Goal: Communication & Community: Participate in discussion

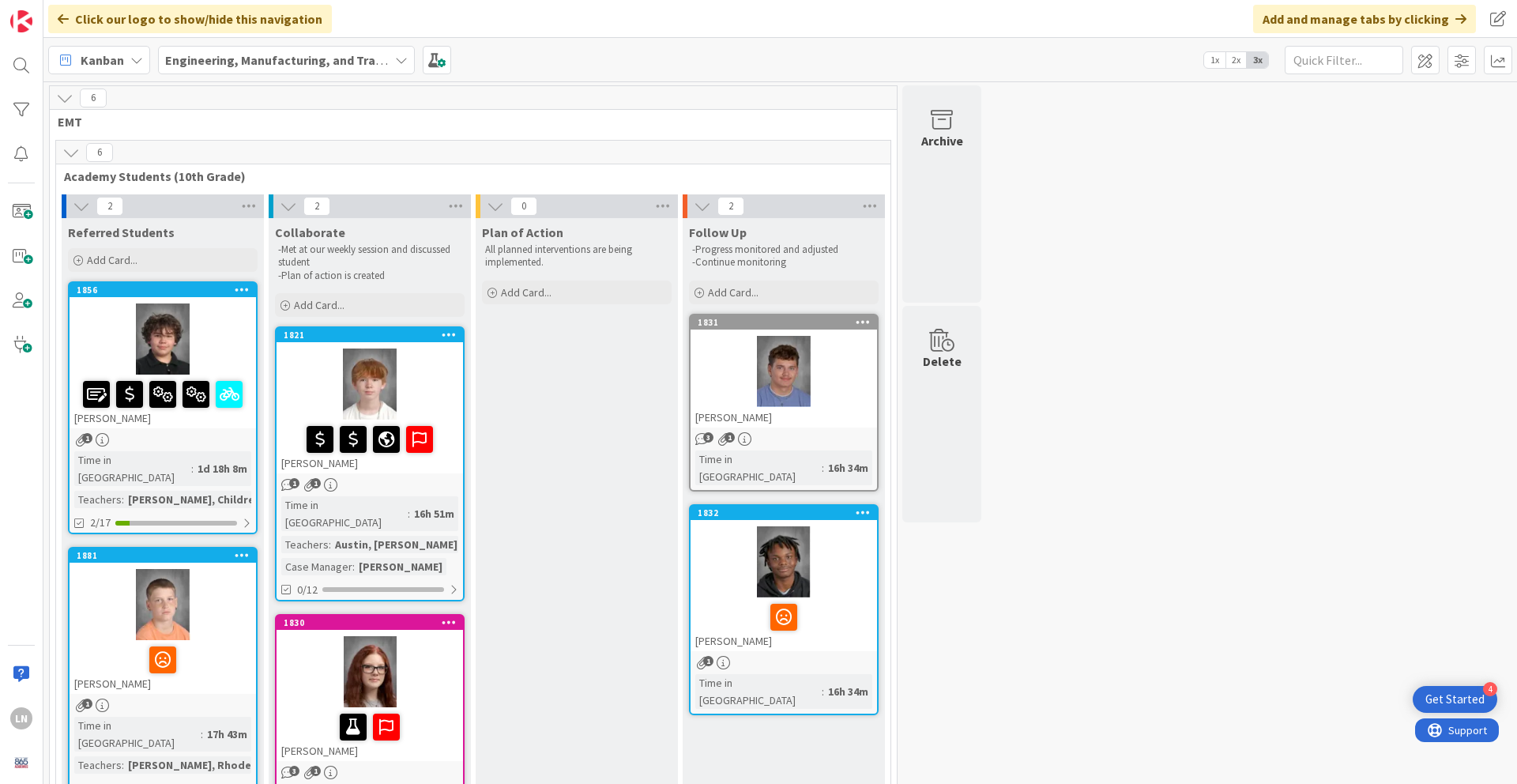
click at [1084, 267] on div "6 EMT 6 Academy Students (10th Grade) 2 Referred Students Add Card... 1856 [PER…" at bounding box center [780, 649] width 1467 height 1127
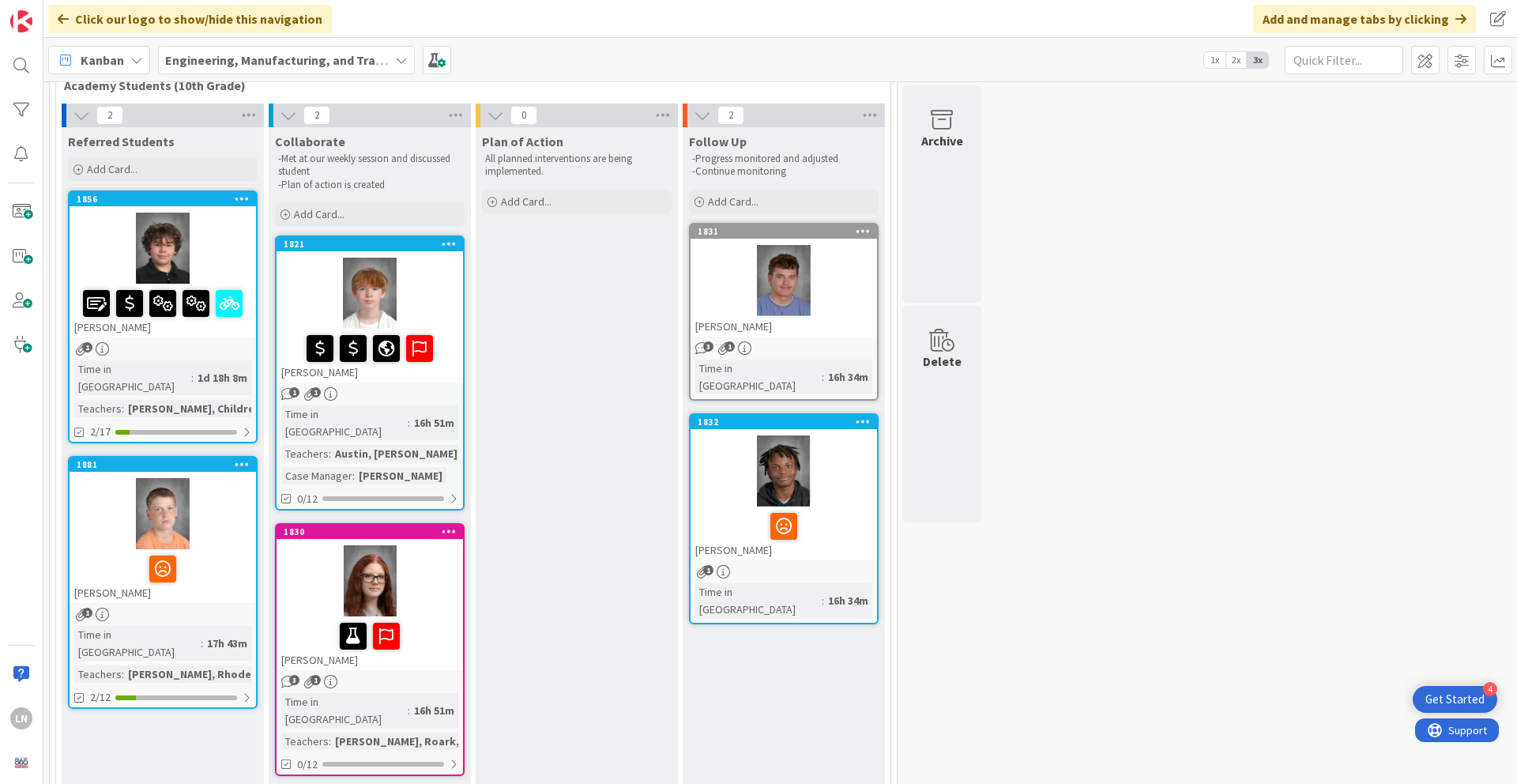
scroll to position [95, 0]
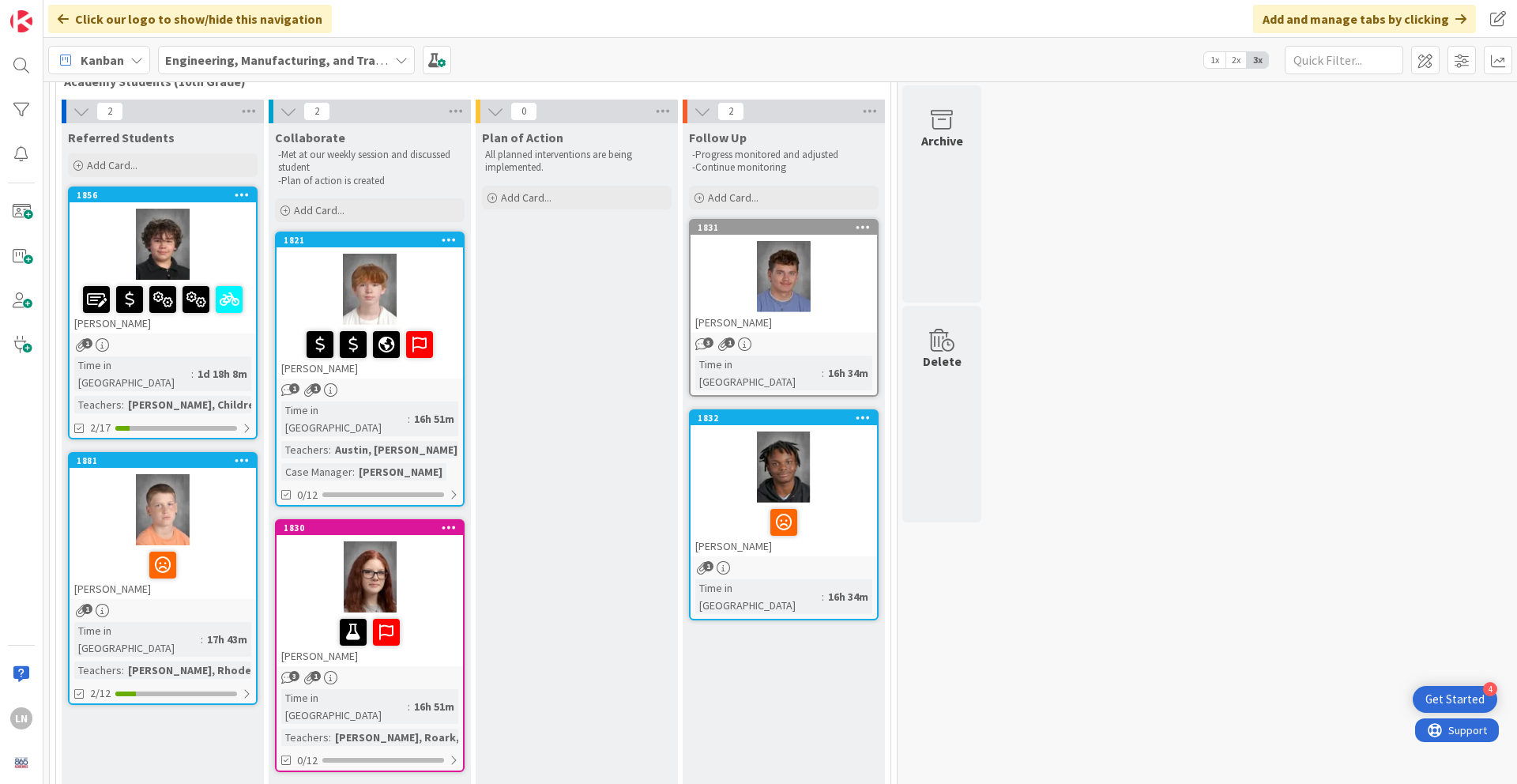
click at [376, 287] on div at bounding box center [370, 289] width 187 height 72
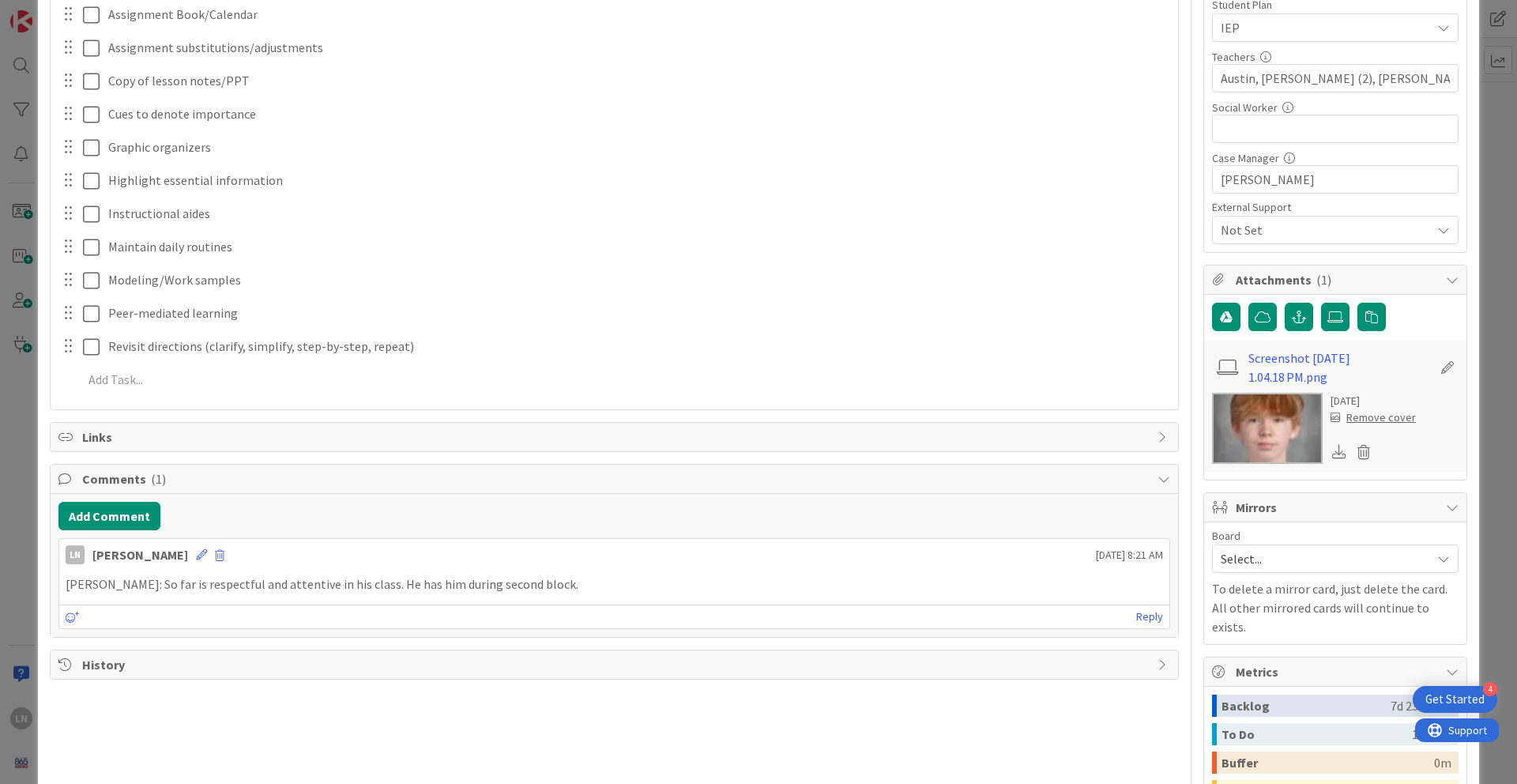
scroll to position [411, 0]
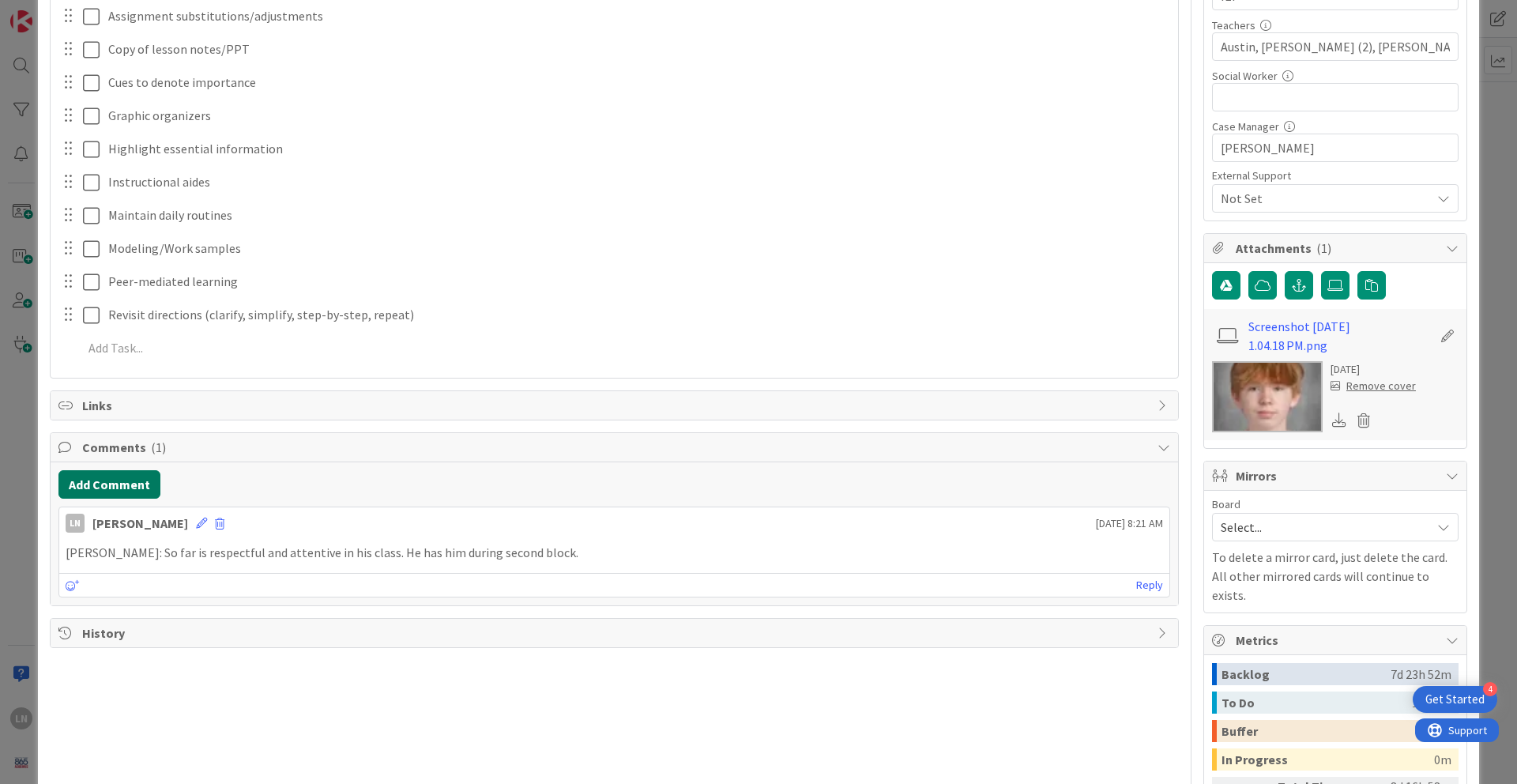
click at [150, 475] on button "Add Comment" at bounding box center [109, 485] width 102 height 29
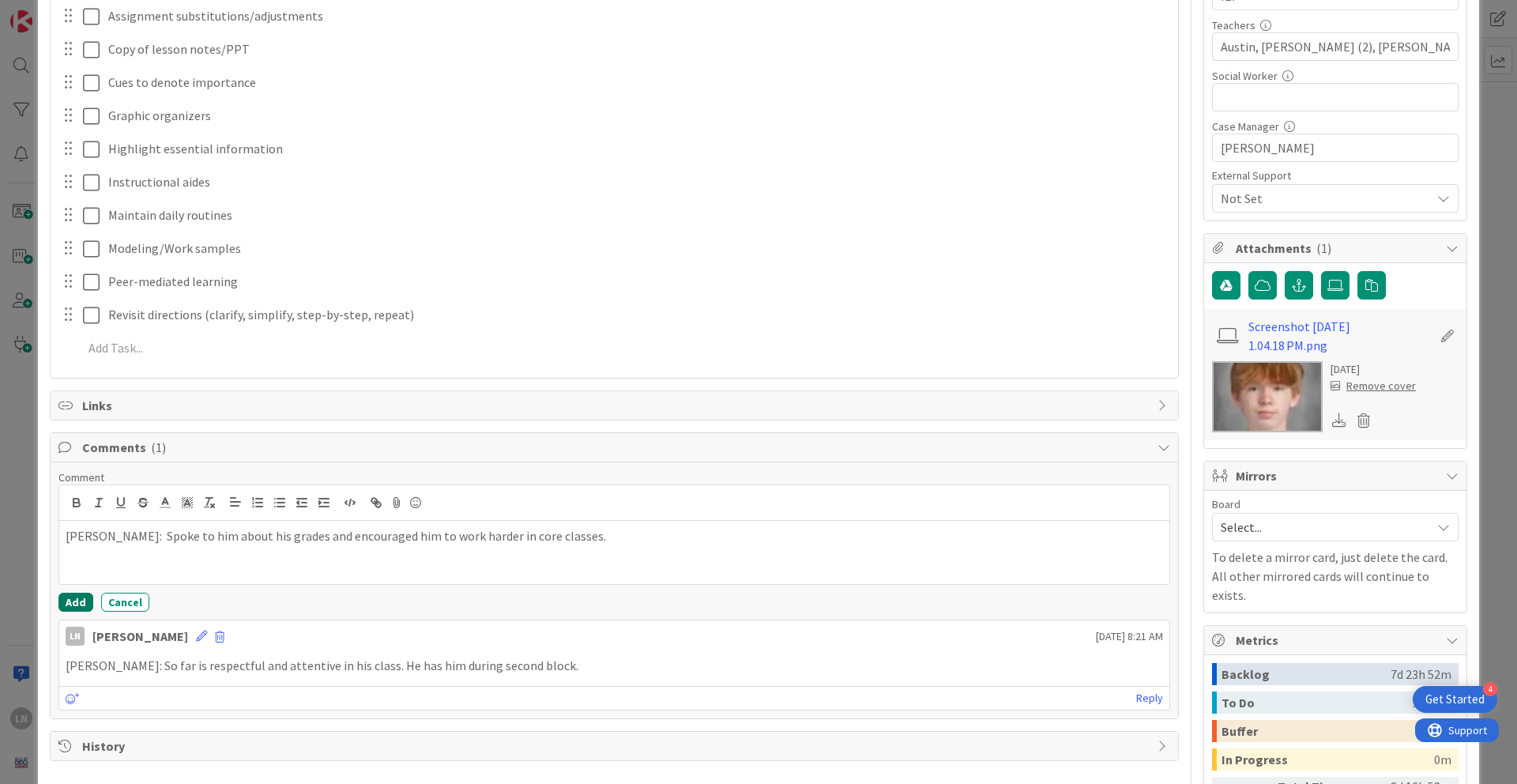
click at [83, 537] on button "Add" at bounding box center [76, 601] width 34 height 19
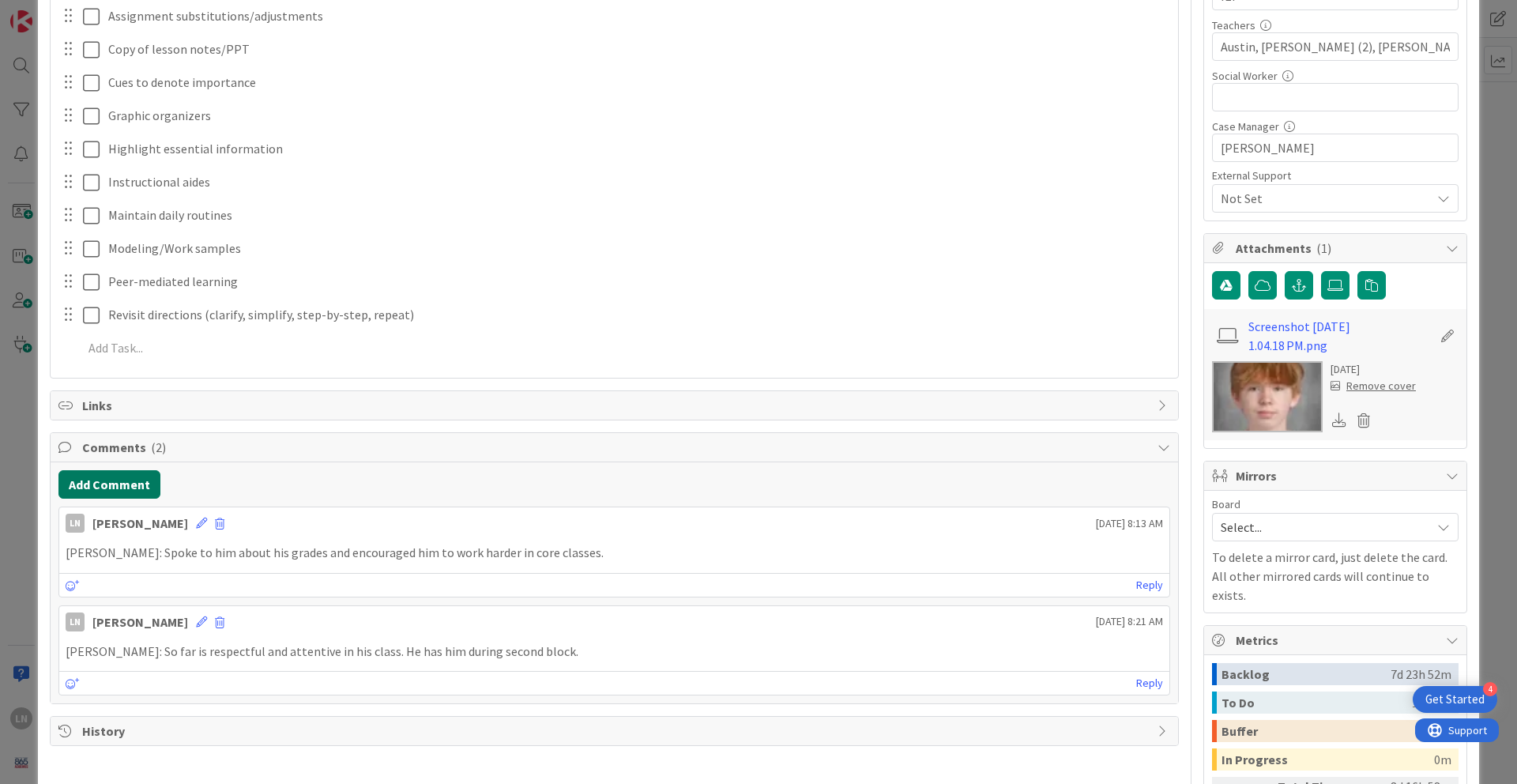
click at [145, 487] on button "Add Comment" at bounding box center [109, 485] width 102 height 29
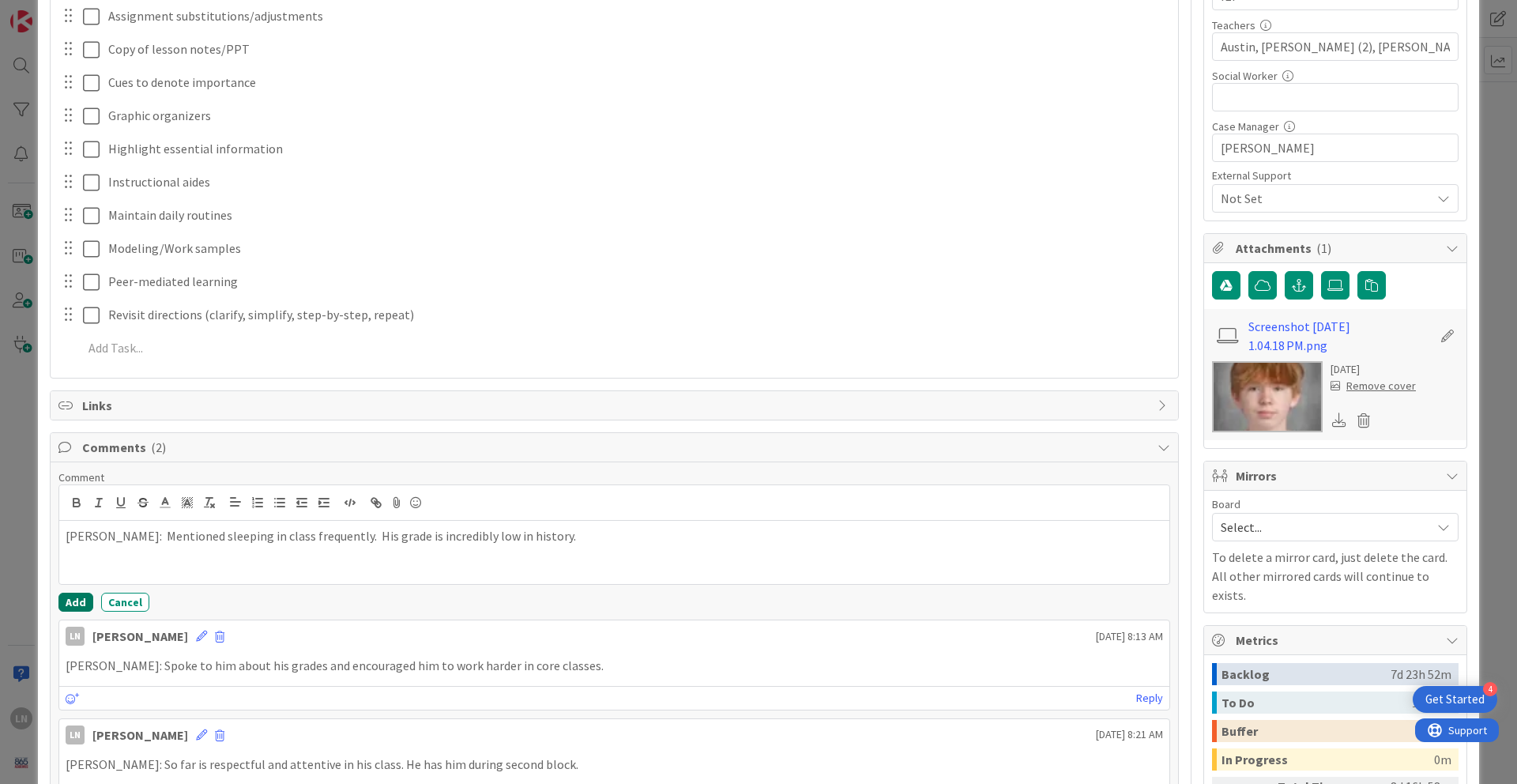
click at [68, 537] on button "Add" at bounding box center [76, 601] width 34 height 19
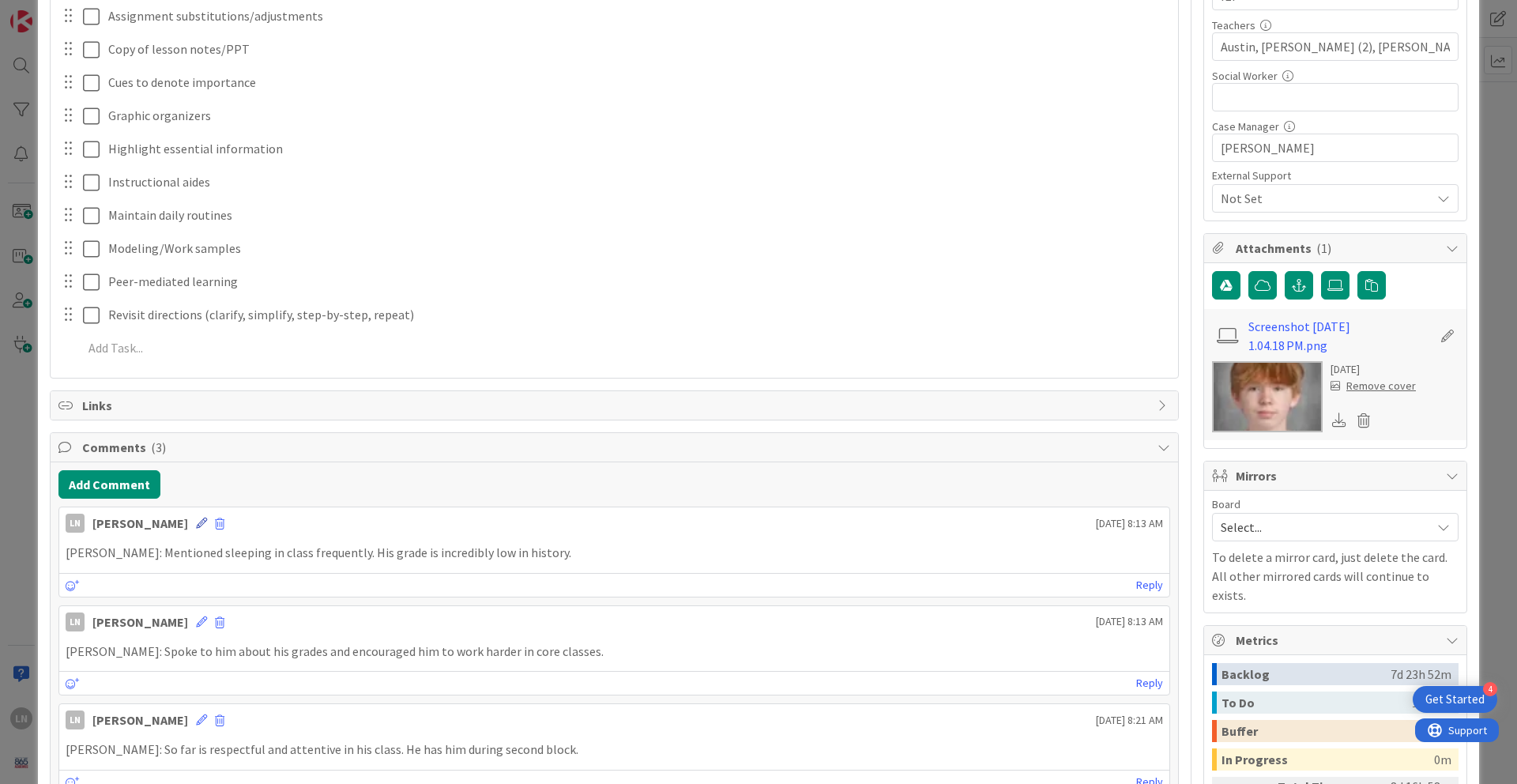
click at [196, 522] on icon at bounding box center [201, 522] width 11 height 11
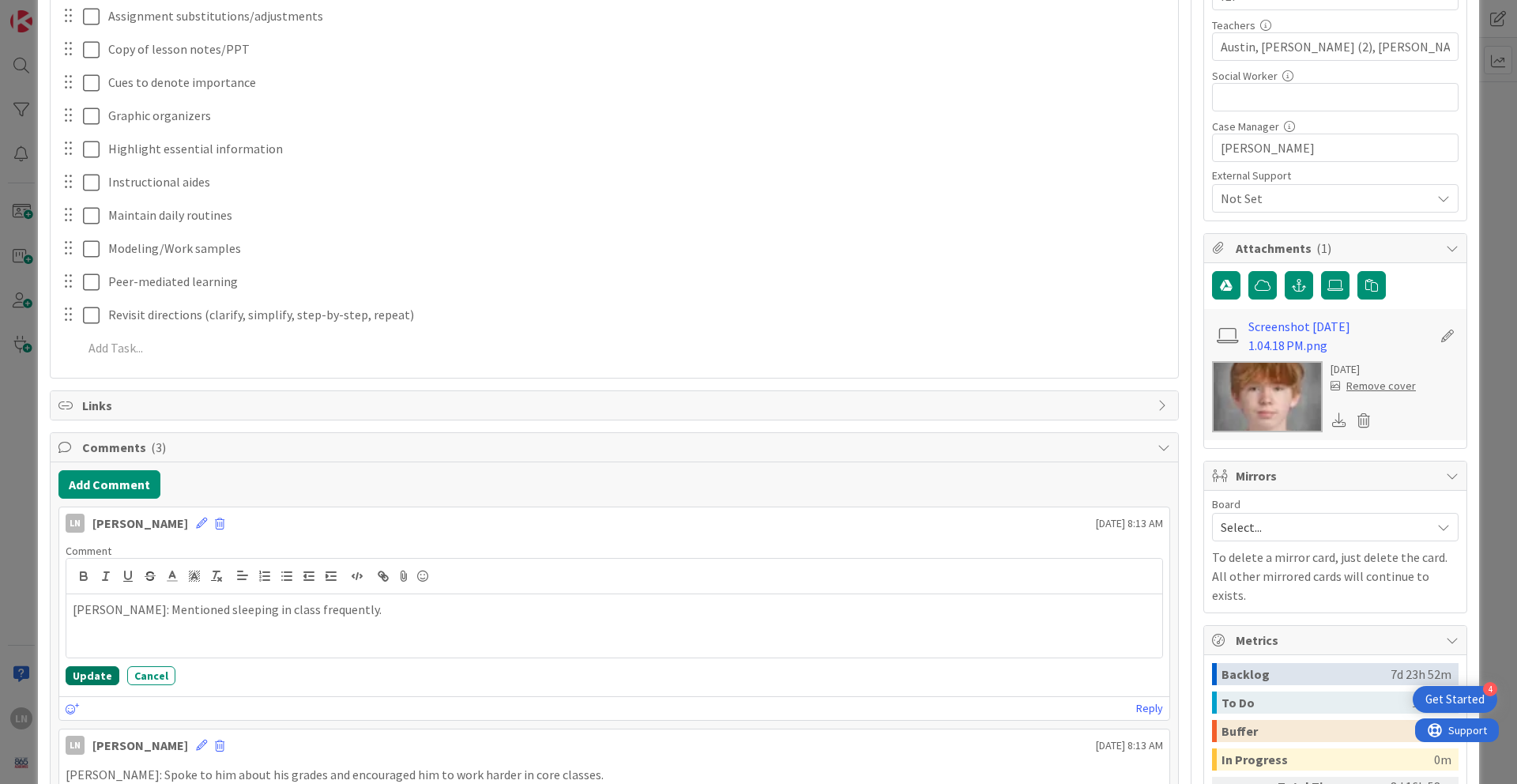
click at [101, 537] on button "Update" at bounding box center [93, 675] width 54 height 19
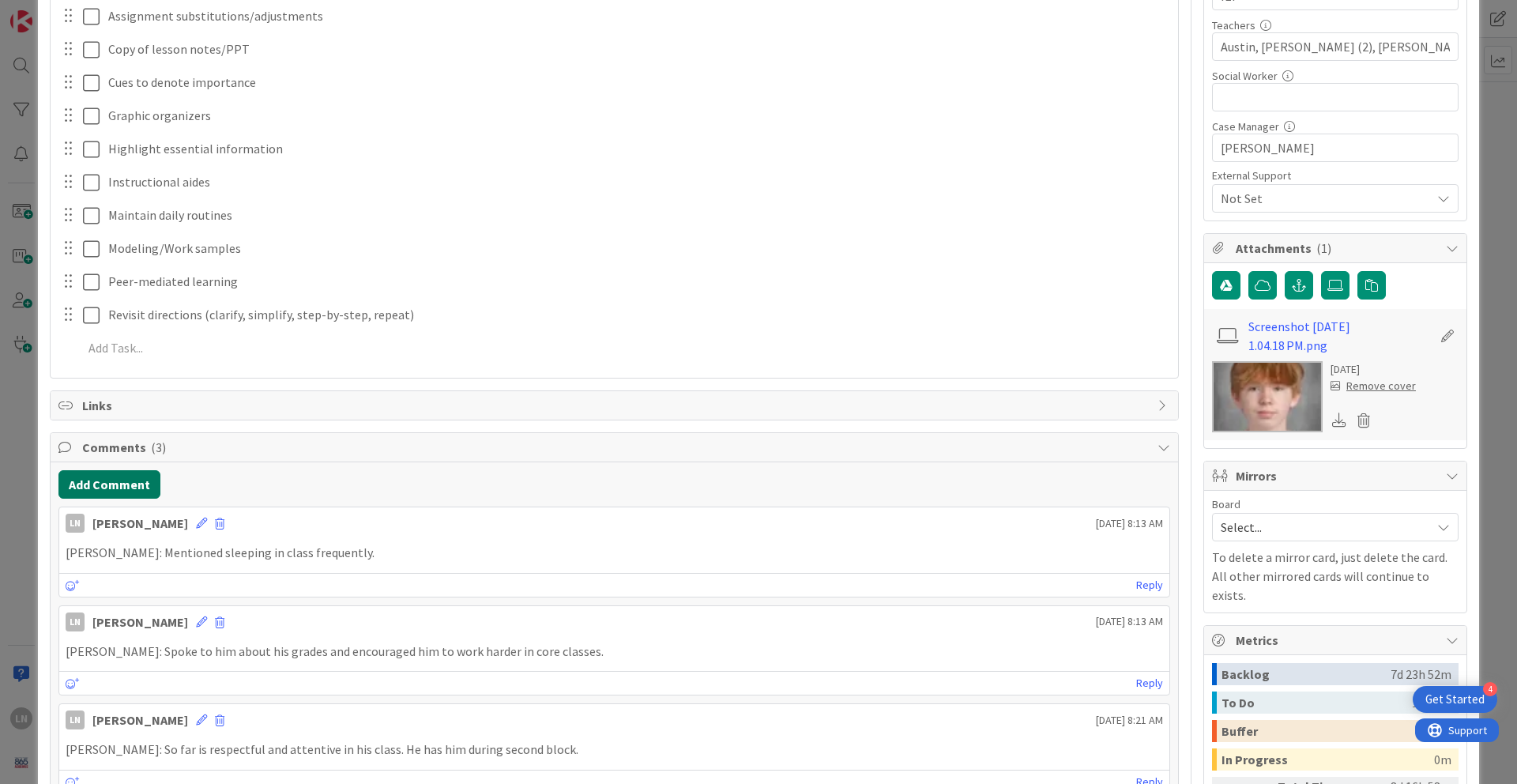
click at [141, 484] on button "Add Comment" at bounding box center [109, 485] width 102 height 29
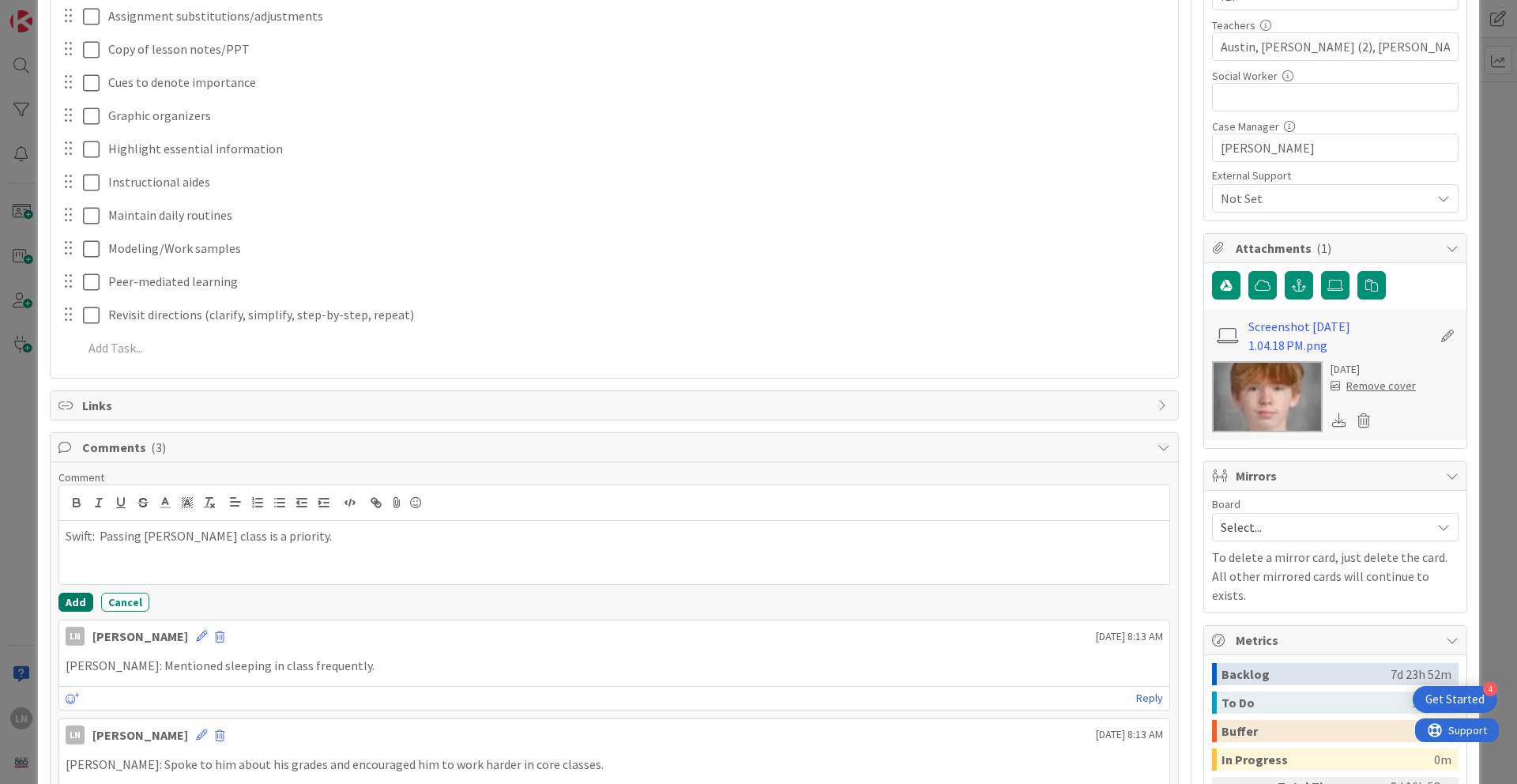
click at [80, 537] on button "Add" at bounding box center [76, 601] width 34 height 19
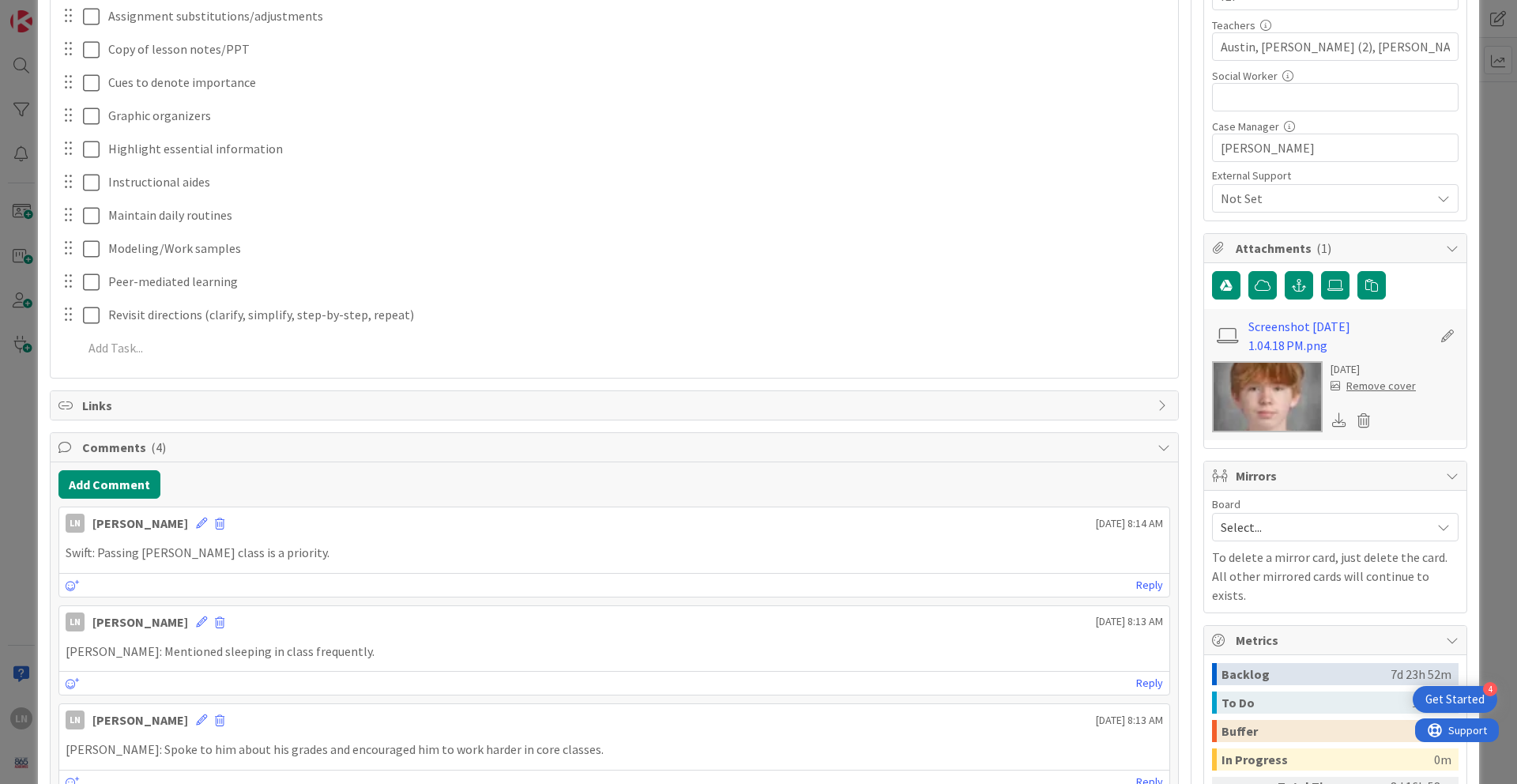
click at [1122, 191] on div "ID 1821 Engineering, Manufacturing, and Transportation Collaborate Title 14 / 1…" at bounding box center [758, 392] width 1517 height 784
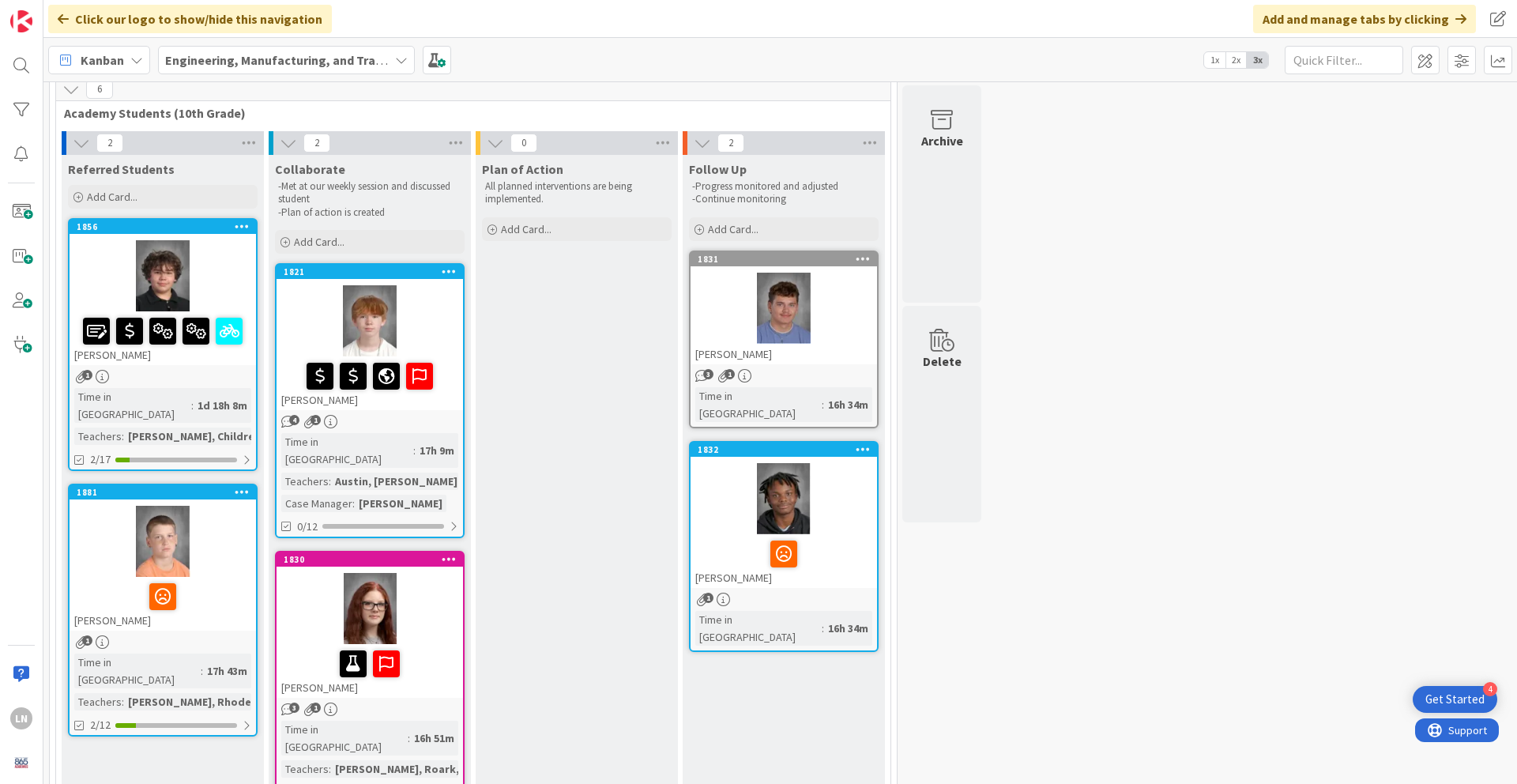
click at [178, 294] on div at bounding box center [163, 276] width 187 height 72
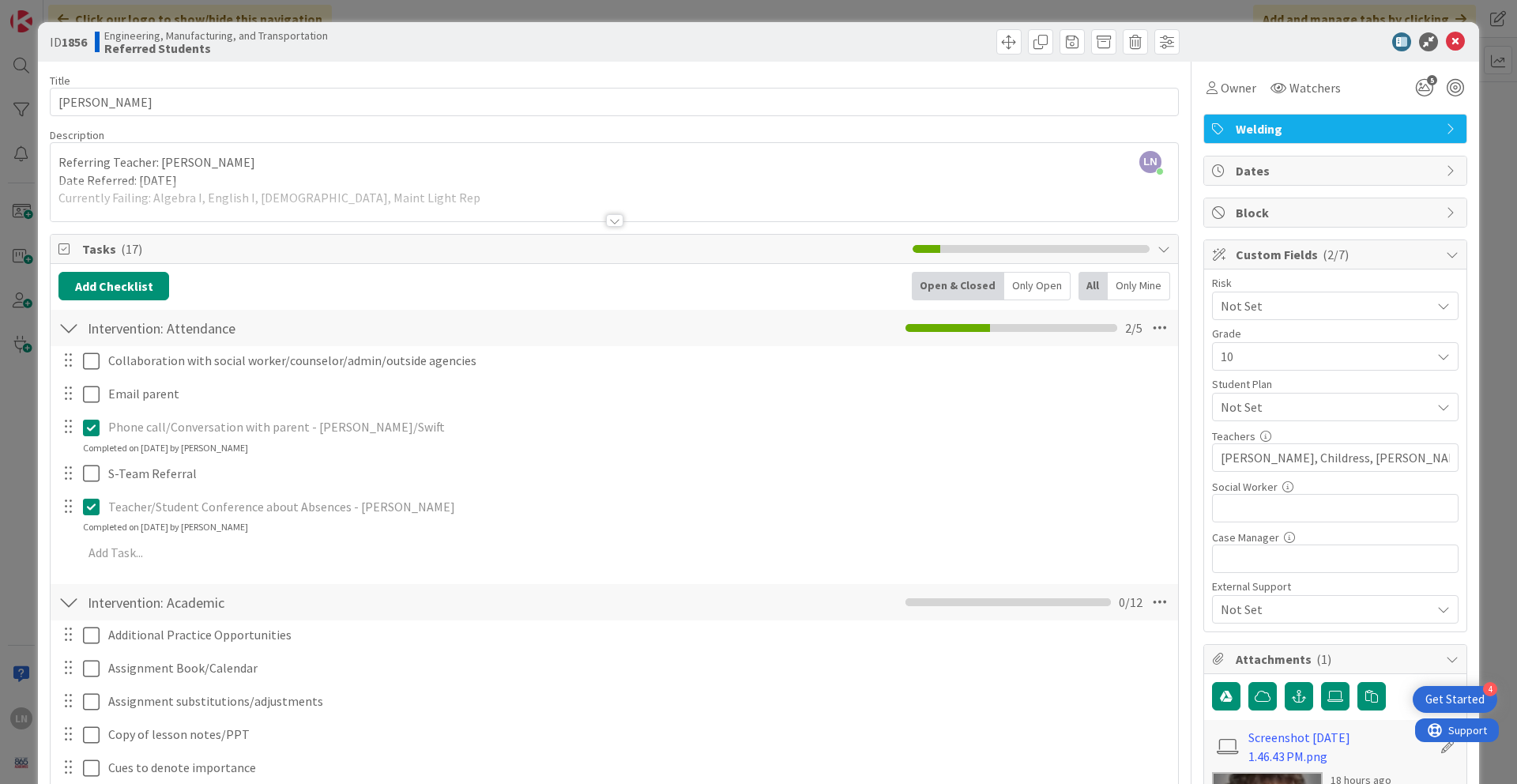
click at [1122, 286] on div "ID 1856 Engineering, Manufacturing, and Transportation Referred Students Title …" at bounding box center [758, 684] width 1441 height 1325
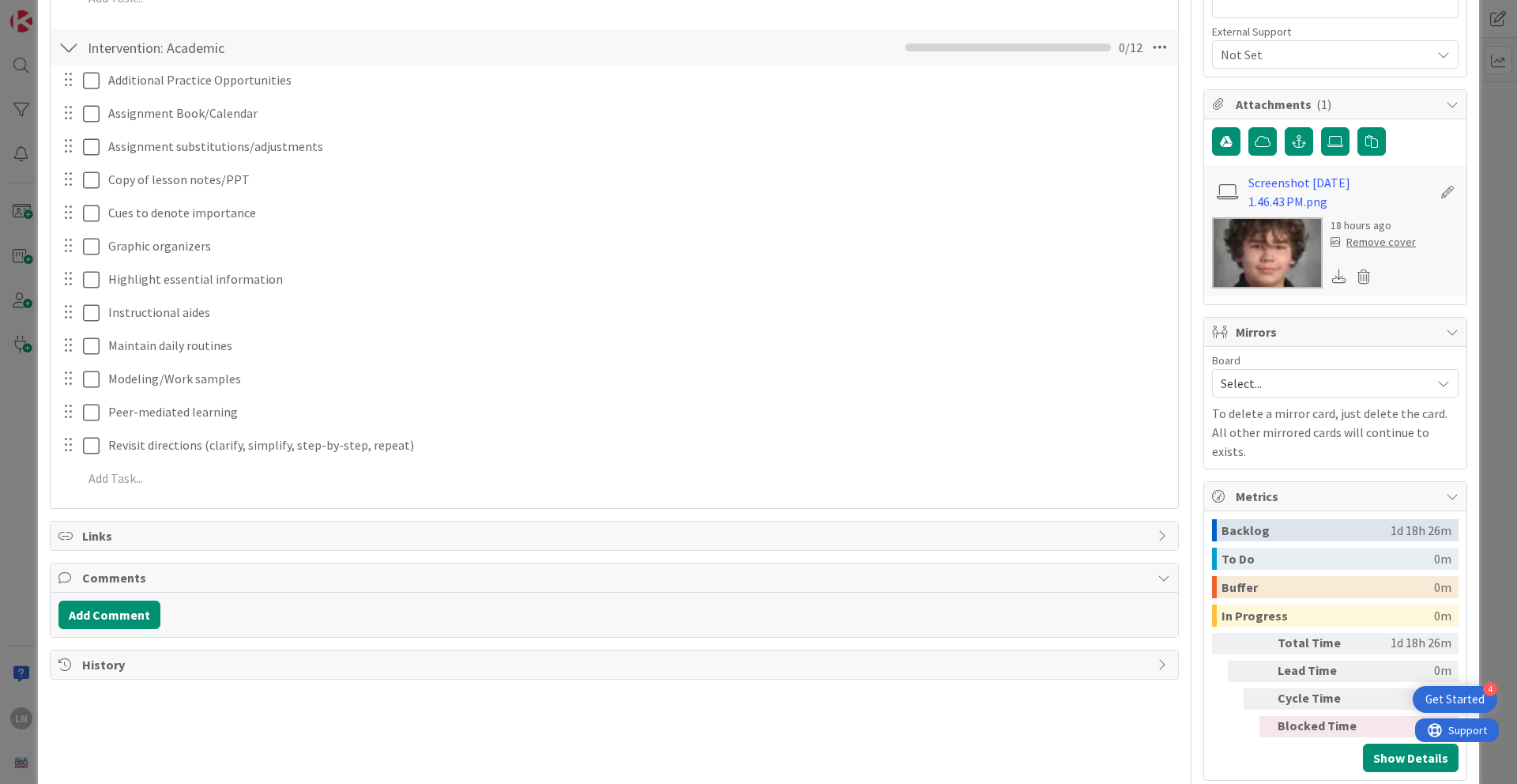
scroll to position [566, 0]
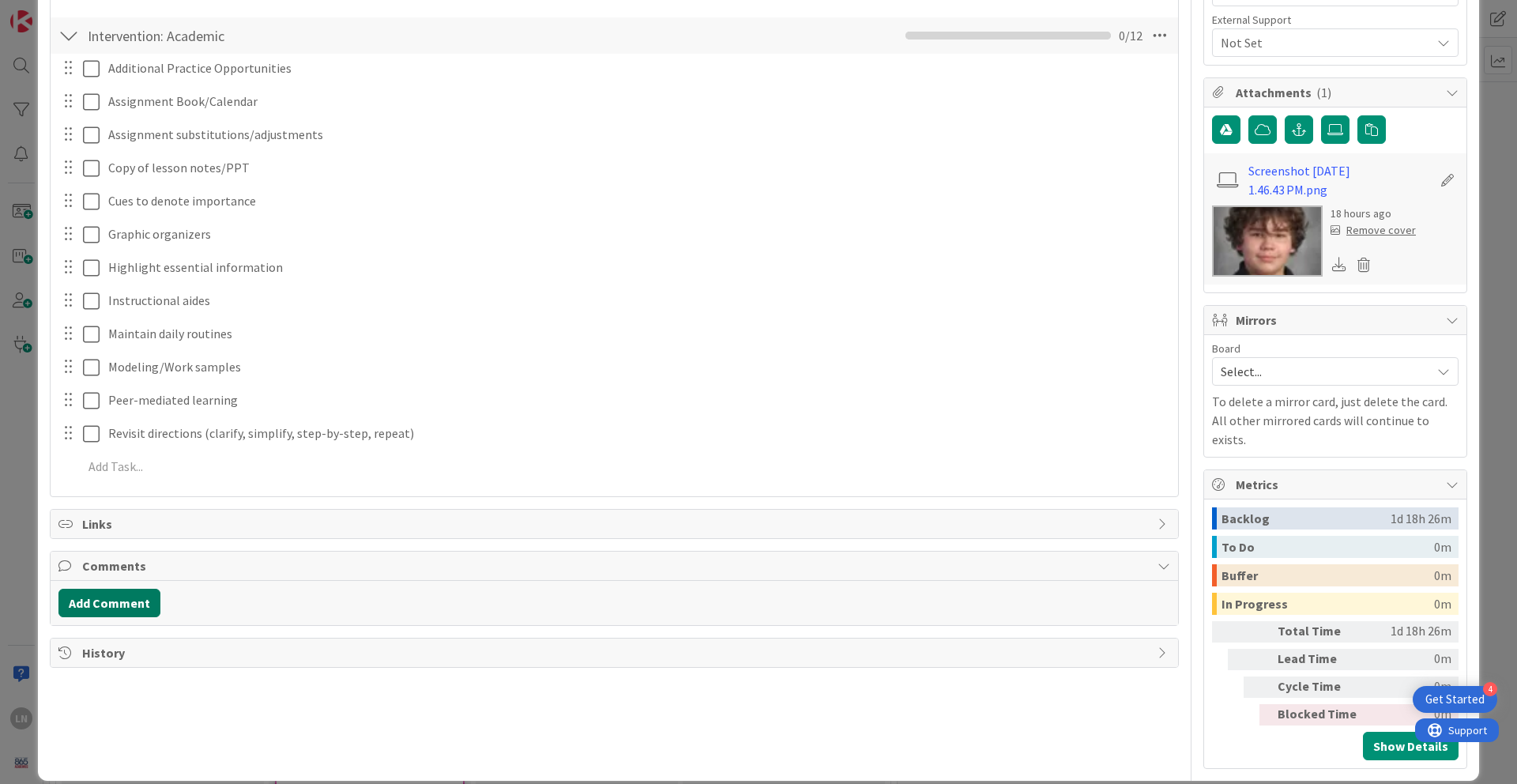
click at [150, 537] on button "Add Comment" at bounding box center [109, 603] width 102 height 29
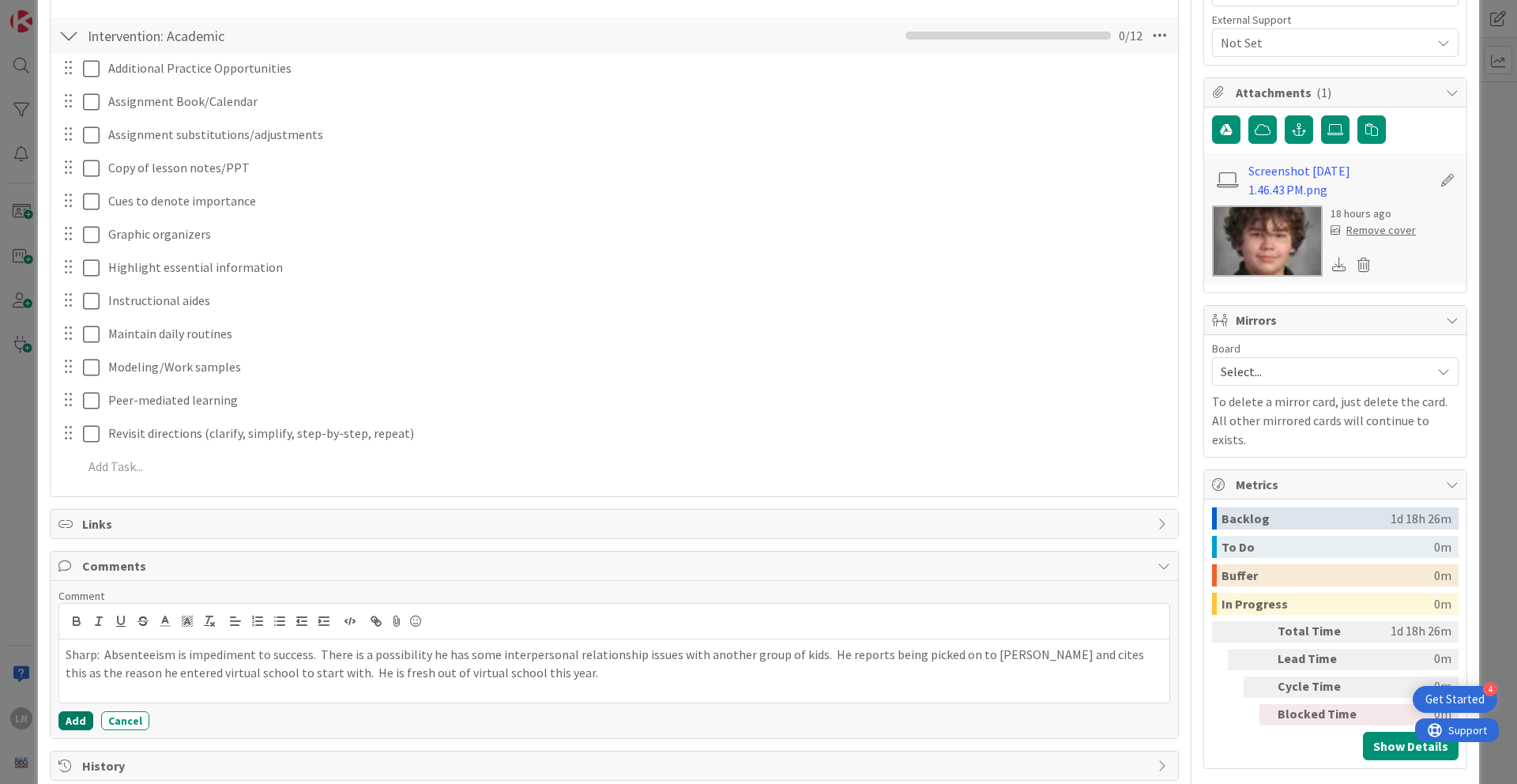
click at [77, 537] on button "Add" at bounding box center [76, 720] width 34 height 19
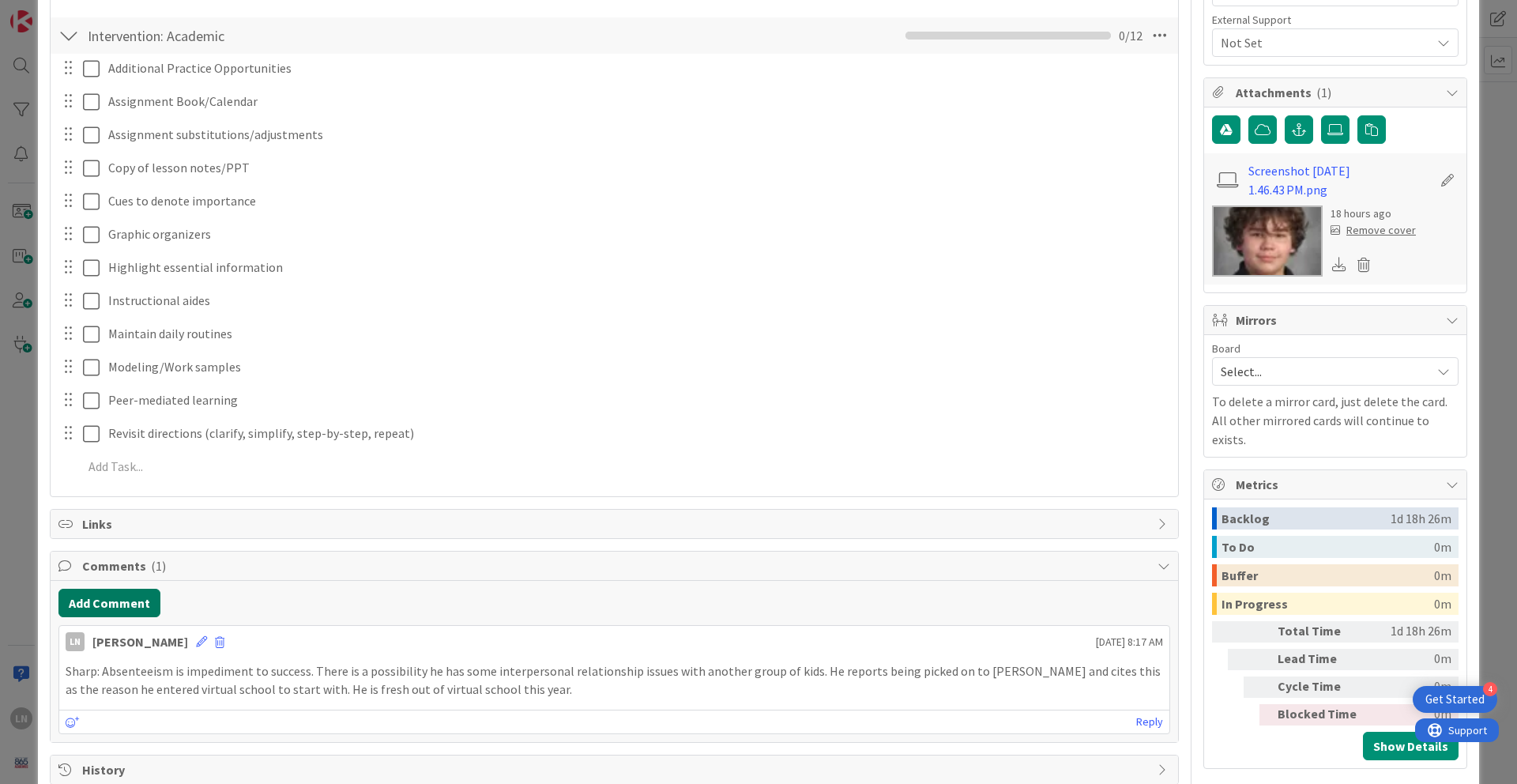
click at [134, 537] on button "Add Comment" at bounding box center [109, 603] width 102 height 29
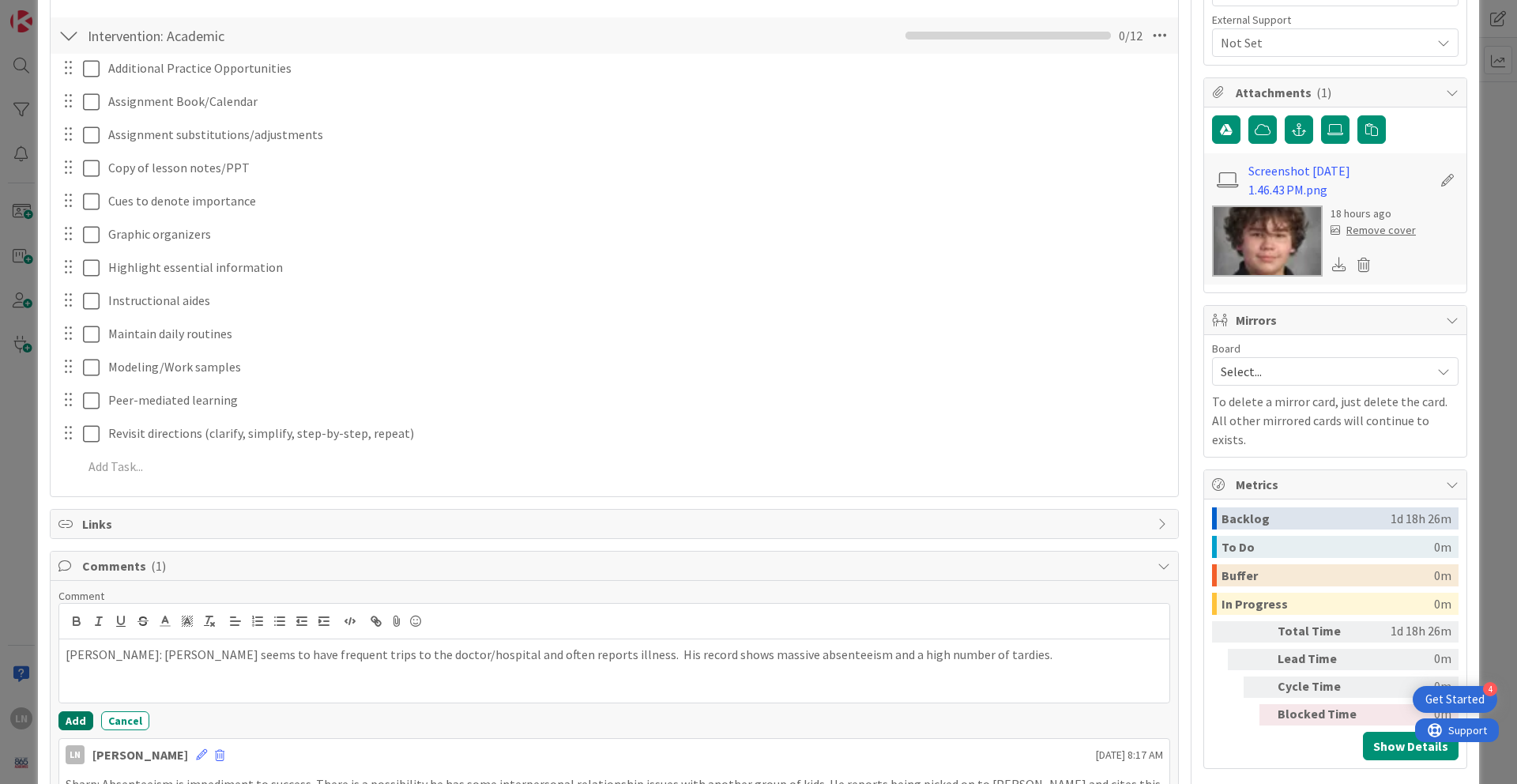
click at [85, 537] on button "Add" at bounding box center [76, 720] width 34 height 19
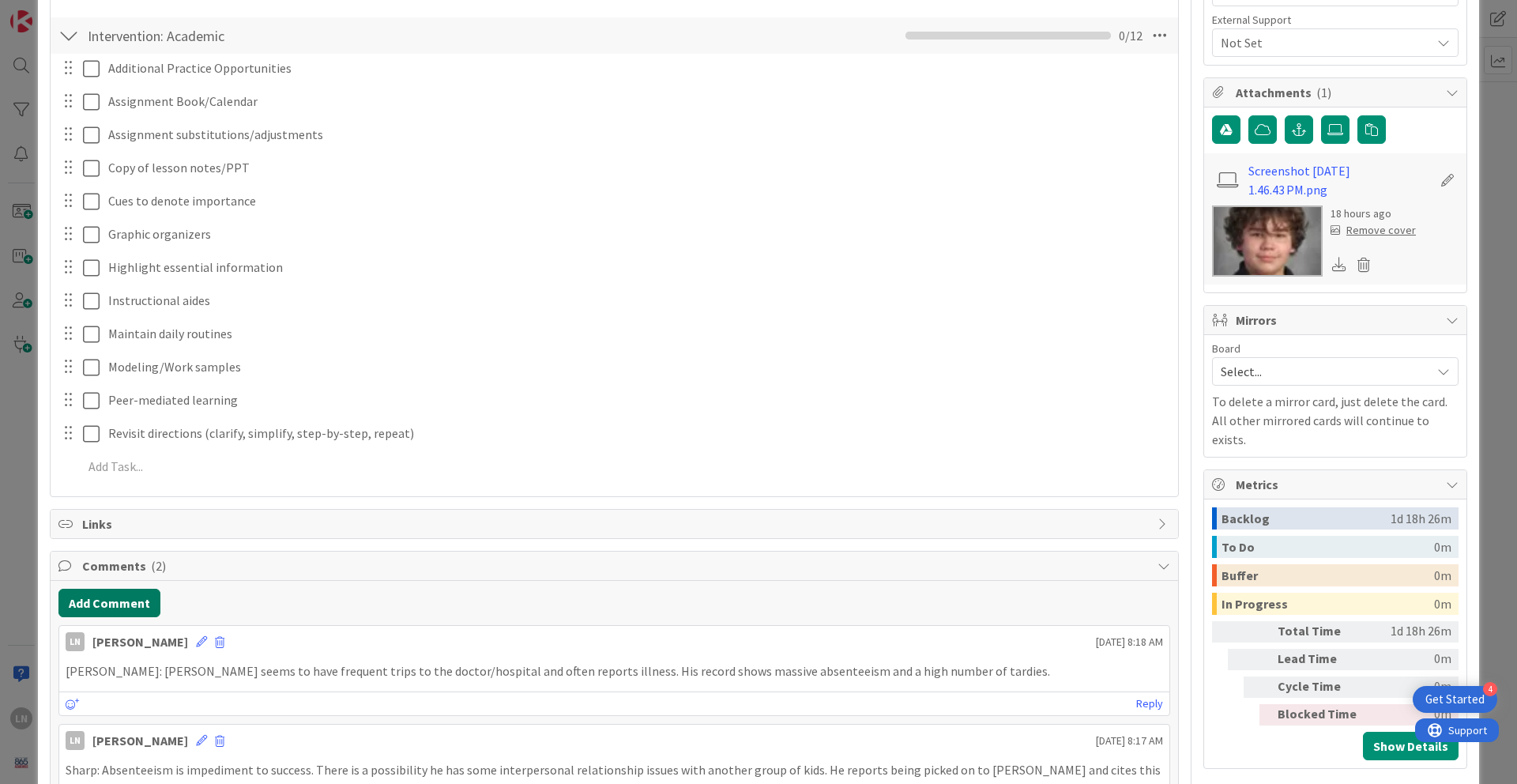
click at [124, 537] on button "Add Comment" at bounding box center [109, 603] width 102 height 29
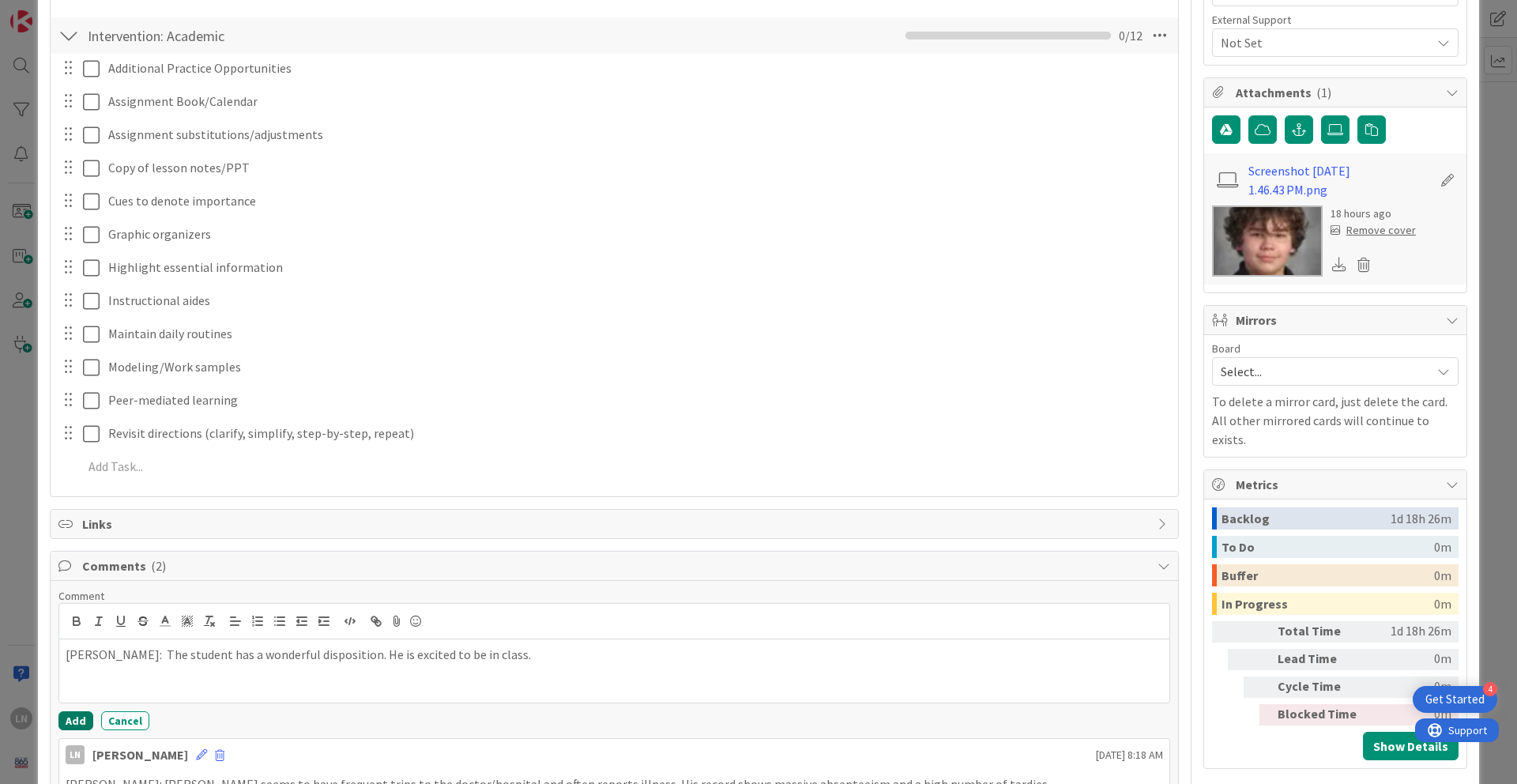
click at [72, 537] on button "Add" at bounding box center [76, 720] width 34 height 19
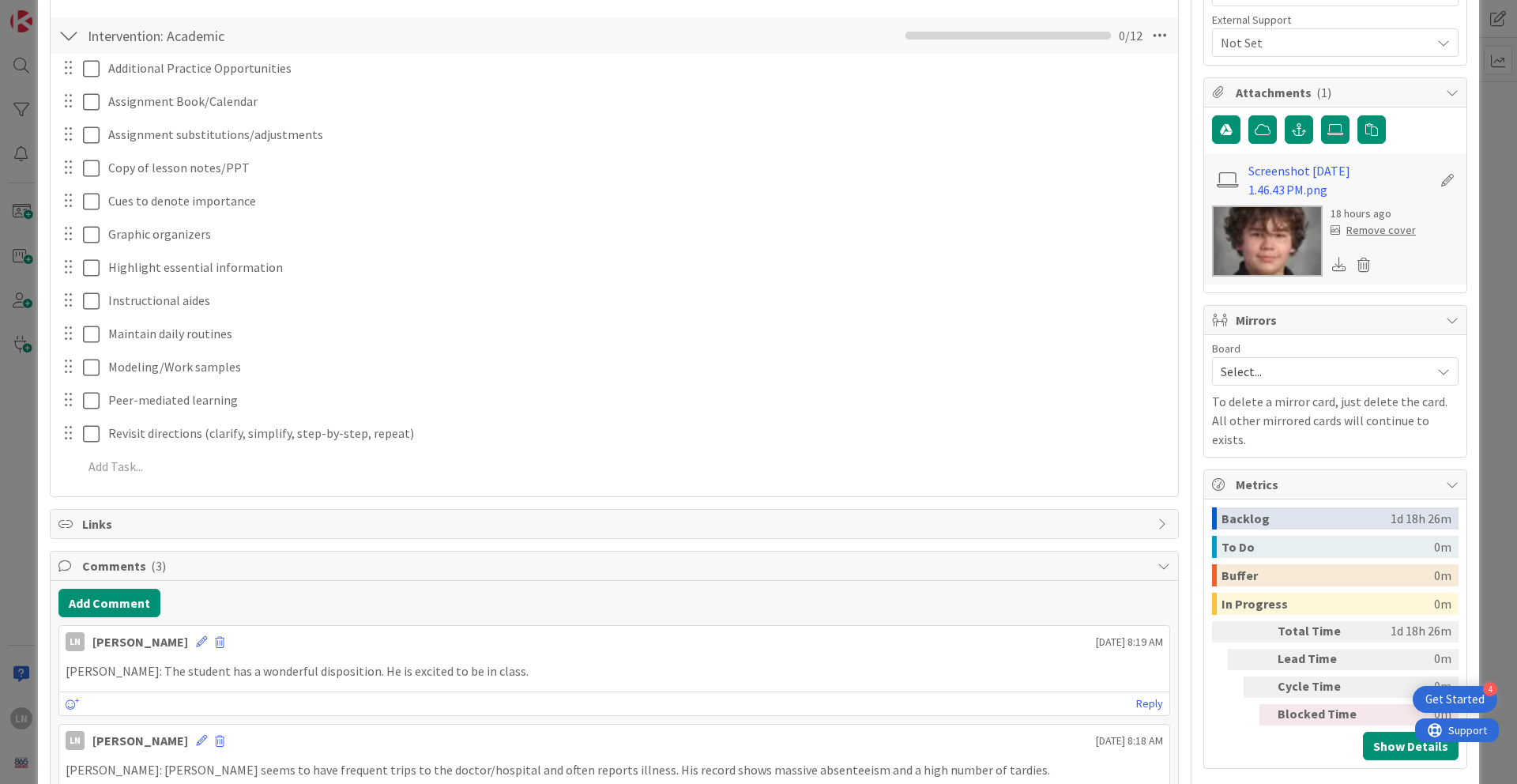
click at [1122, 268] on div "ID 1856 Engineering, Manufacturing, and Transportation Referred Students Title …" at bounding box center [758, 225] width 1441 height 1538
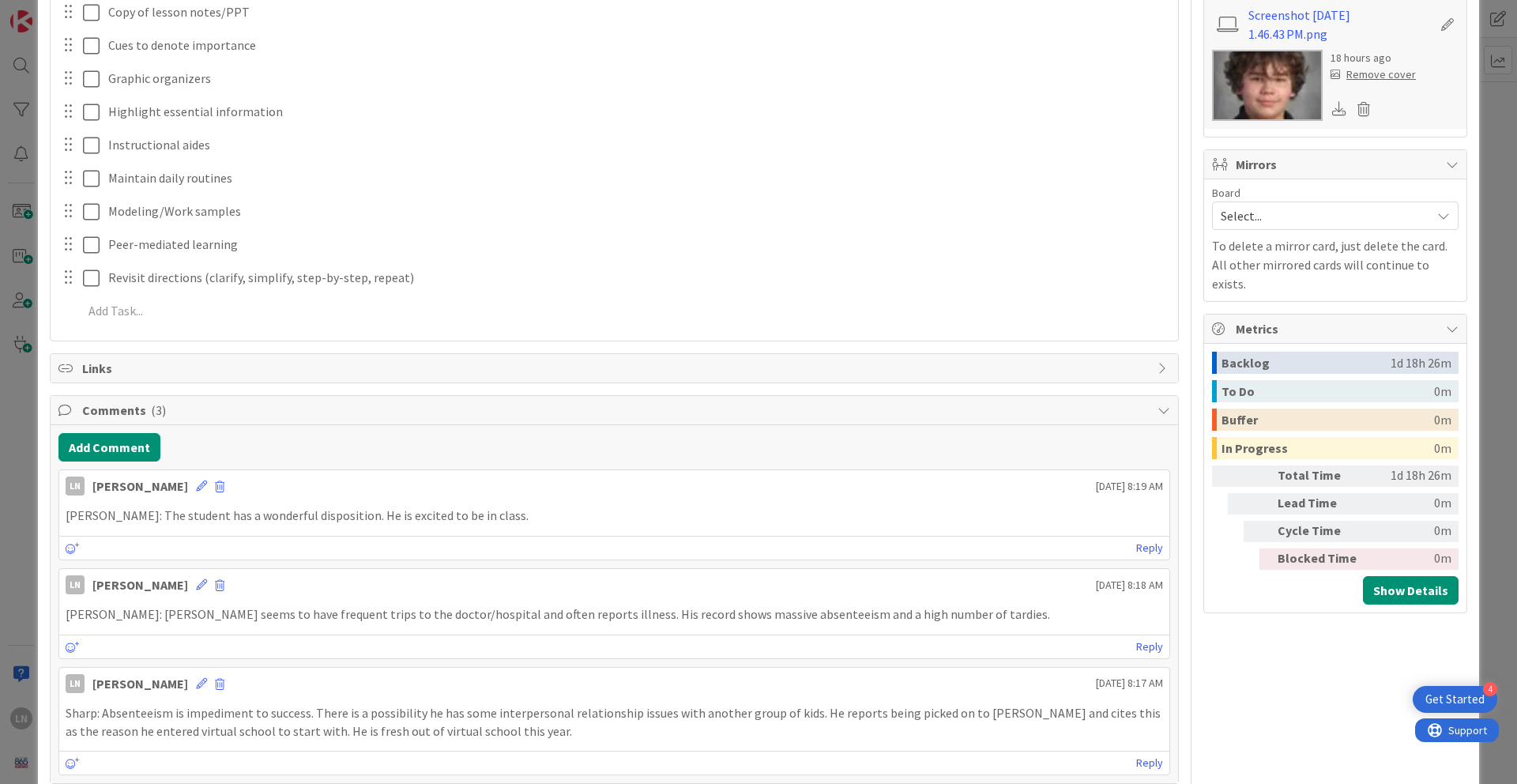
scroll to position [766, 0]
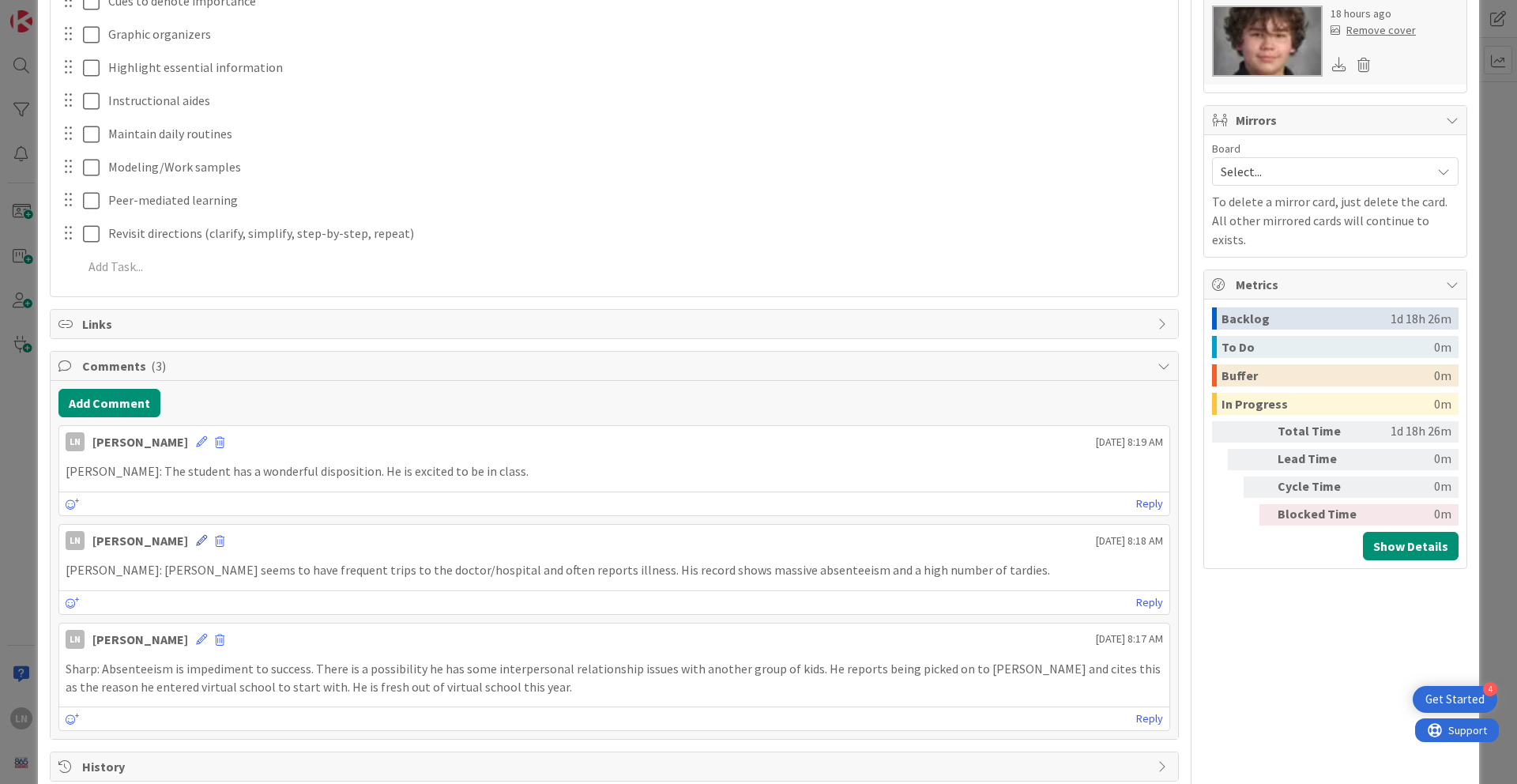
click at [196, 537] on icon at bounding box center [201, 540] width 11 height 11
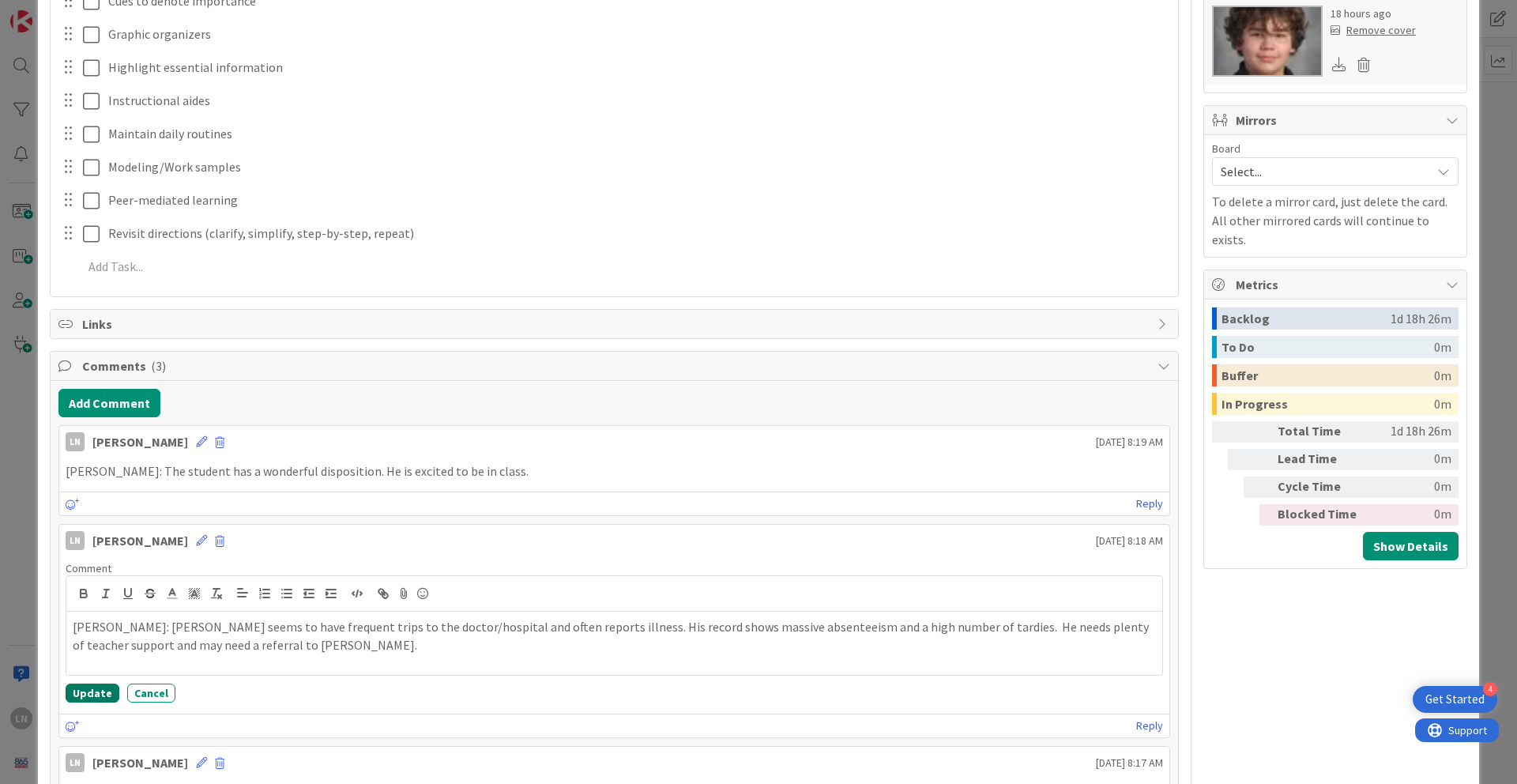
click at [98, 537] on button "Update" at bounding box center [93, 692] width 54 height 19
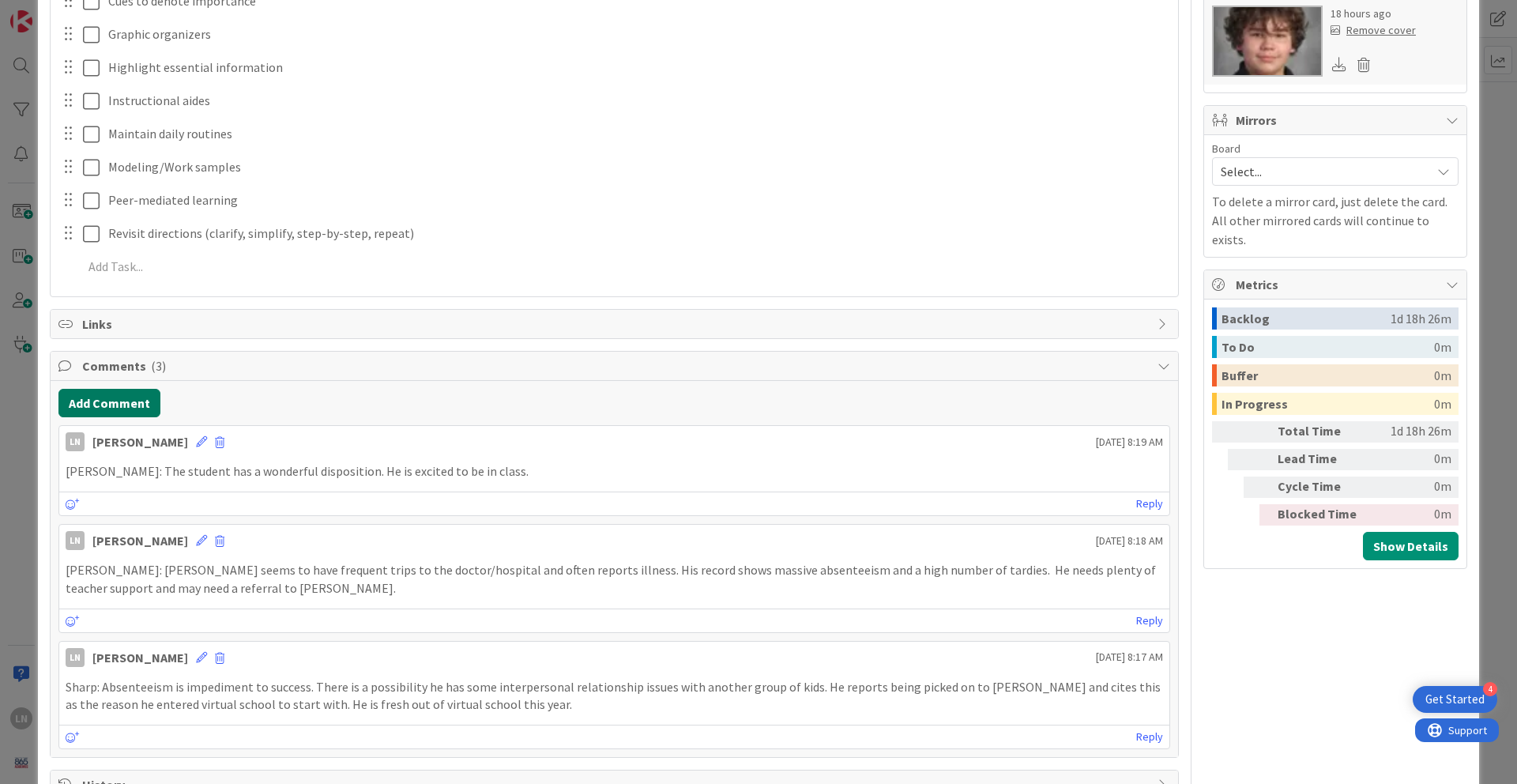
click at [124, 404] on button "Add Comment" at bounding box center [109, 403] width 102 height 29
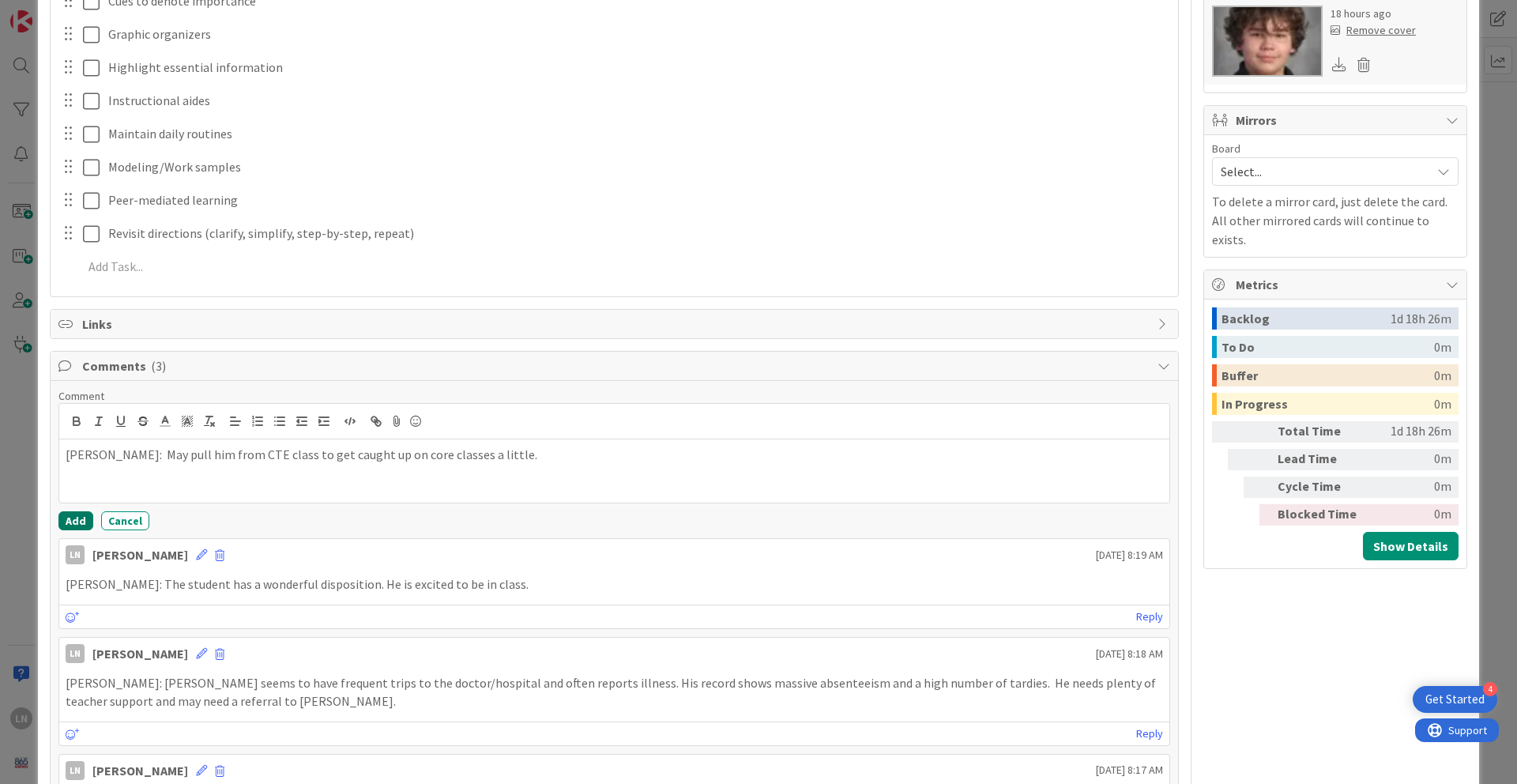
click at [77, 521] on button "Add" at bounding box center [76, 521] width 34 height 19
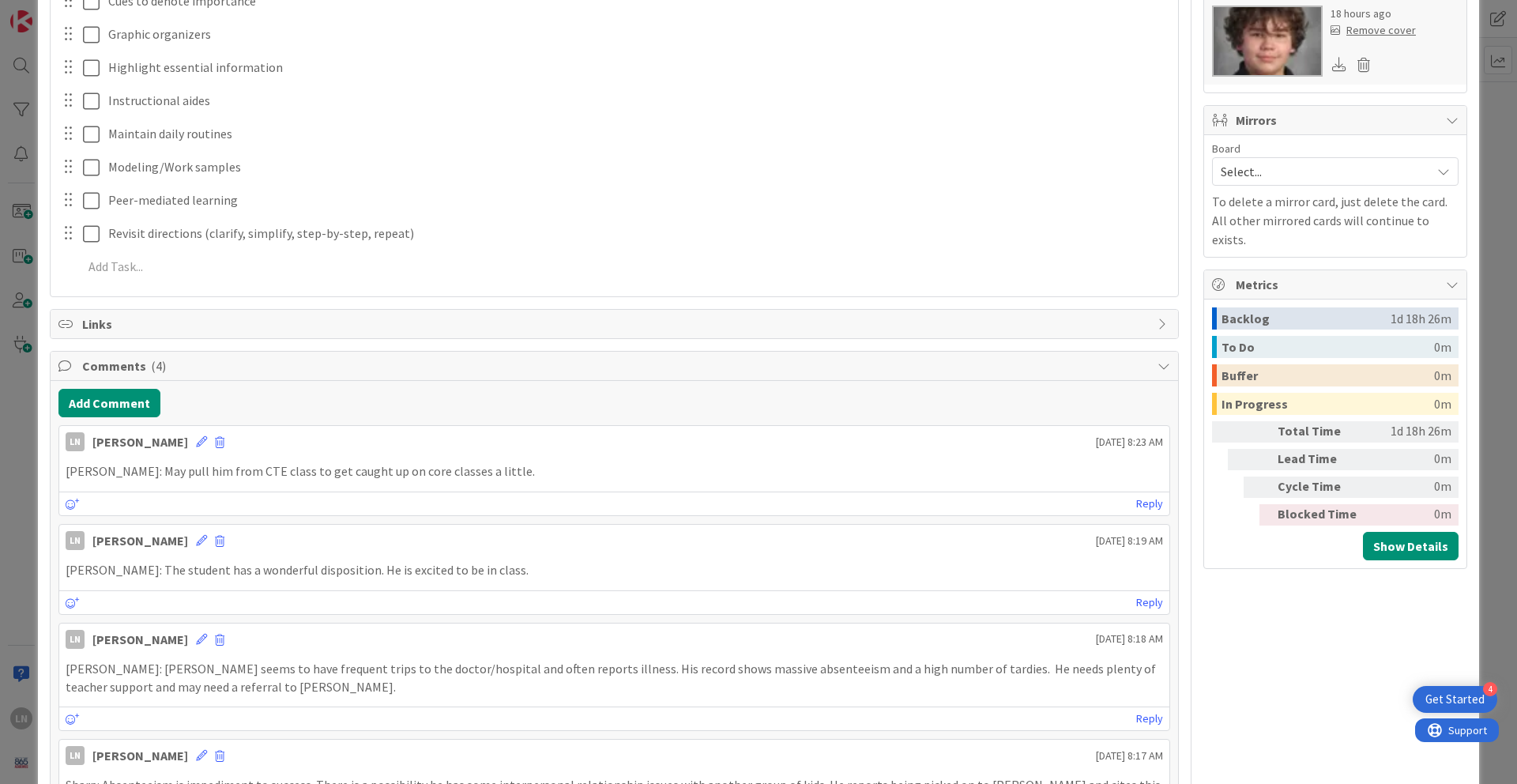
click at [1122, 434] on div "Title 20 / 128 [PERSON_NAME] Description LN [PERSON_NAME] joined 8 m ago Referr…" at bounding box center [758, 97] width 1418 height 1603
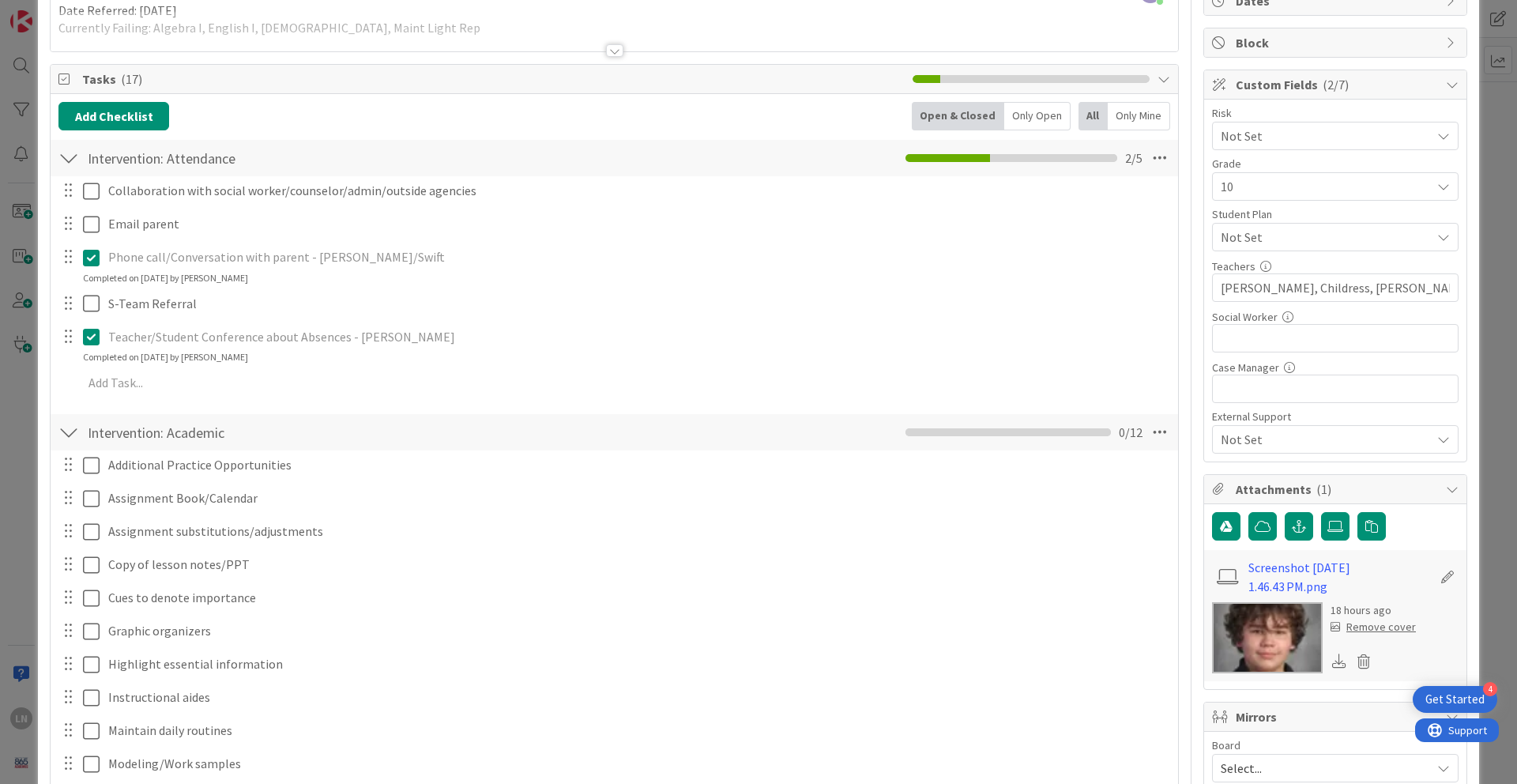
scroll to position [166, 0]
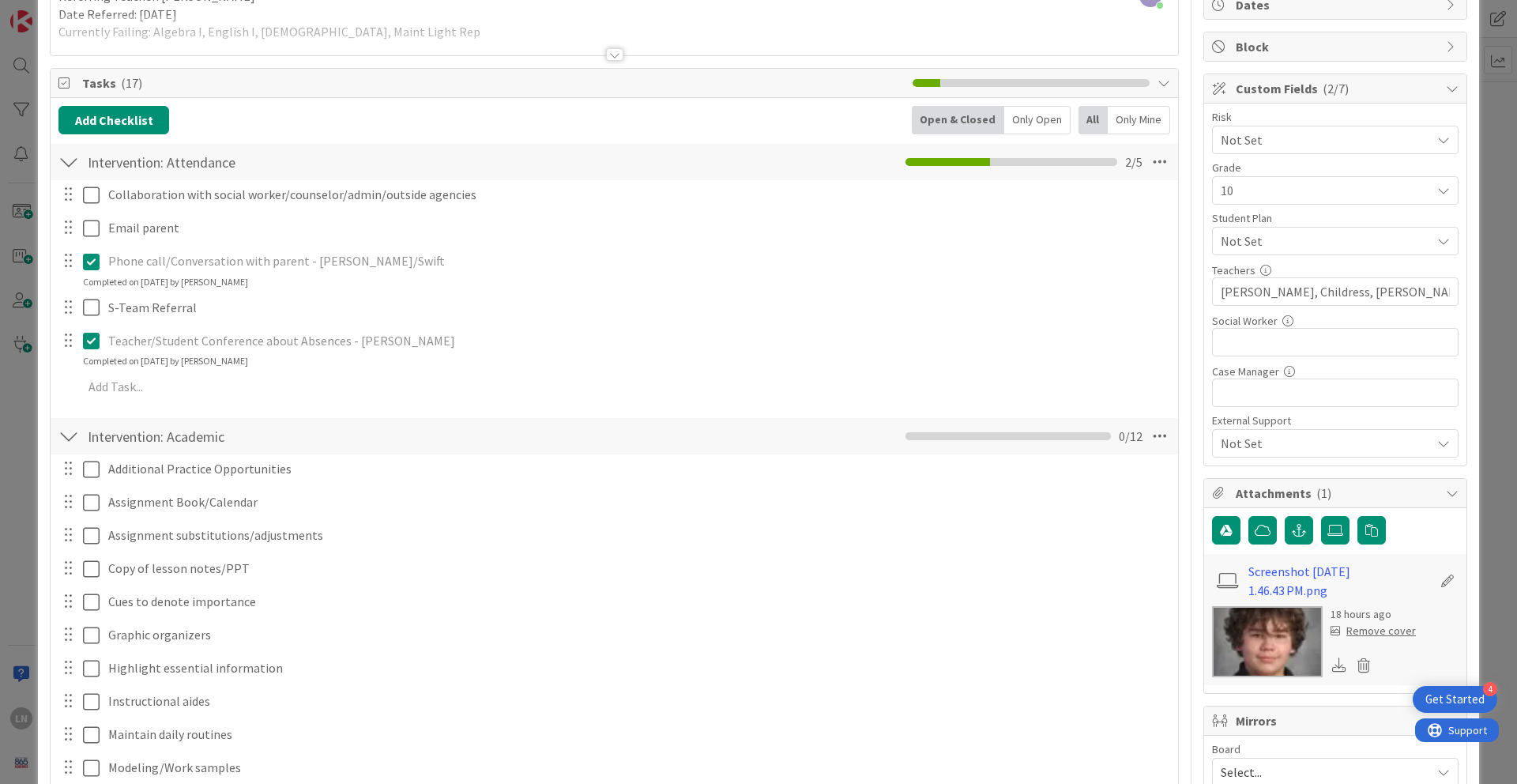
click at [1122, 107] on div "ID 1856 Engineering, Manufacturing, and Transportation Referred Students Title …" at bounding box center [758, 392] width 1517 height 784
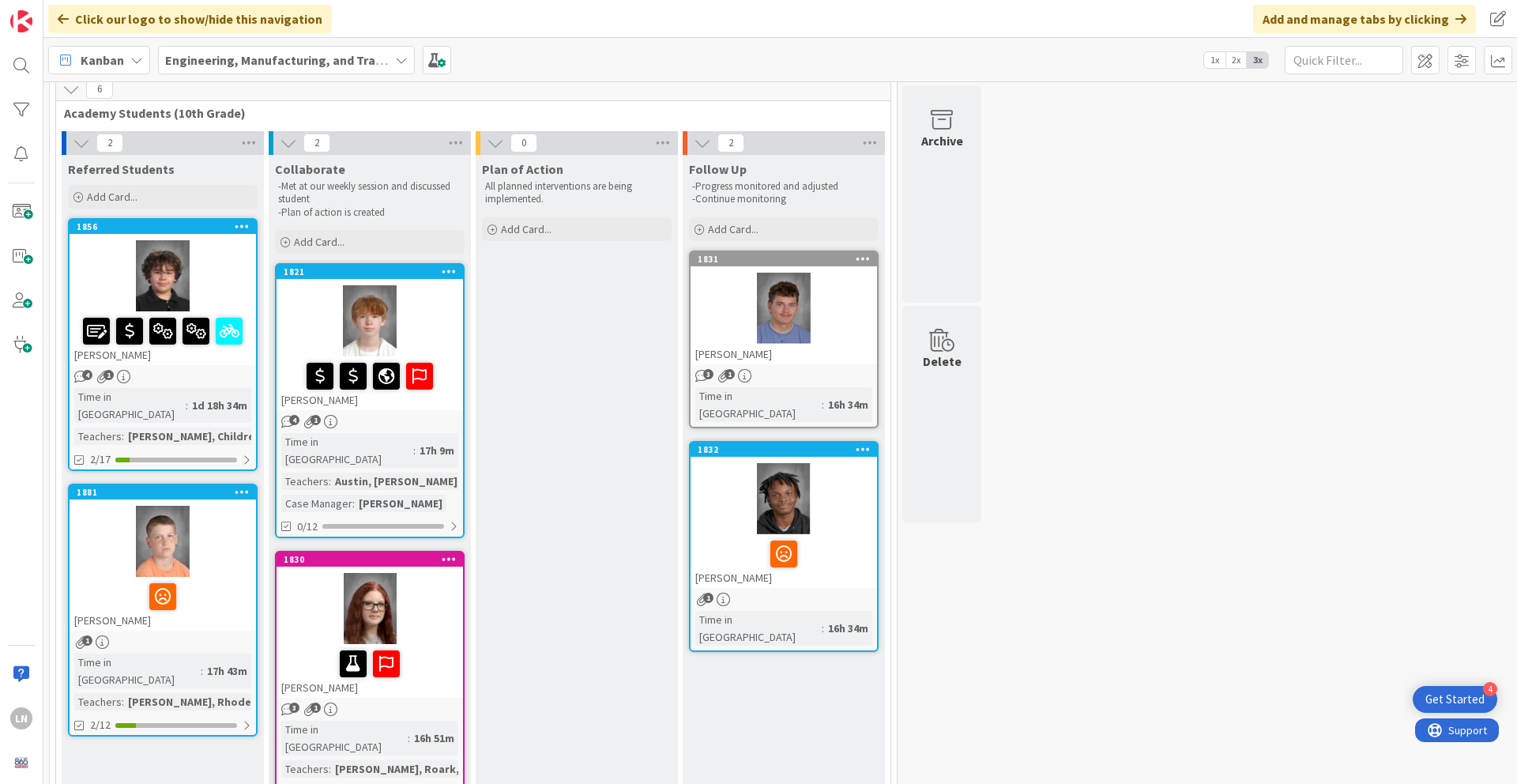
click at [201, 537] on div "[PERSON_NAME]" at bounding box center [163, 604] width 187 height 54
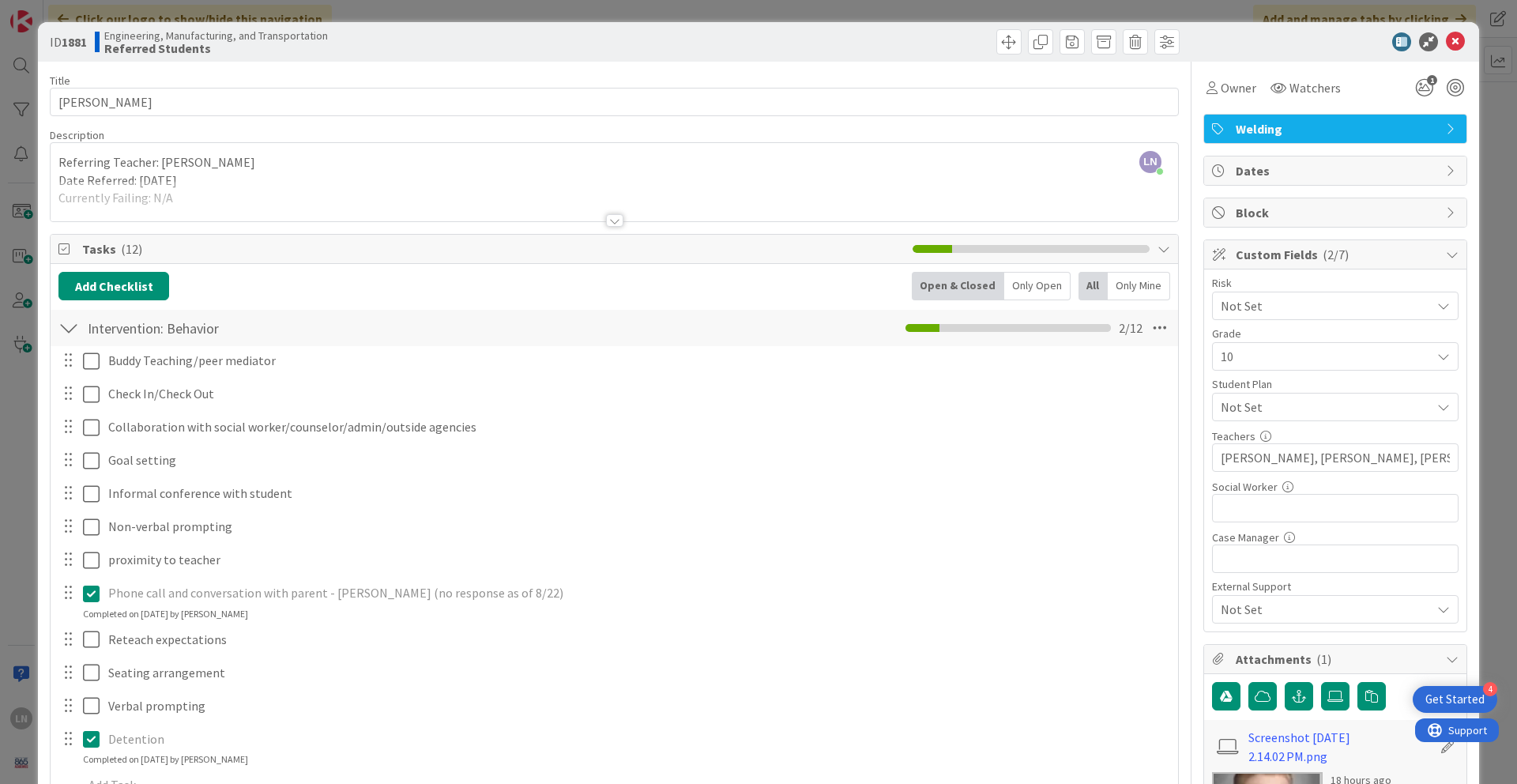
click at [1122, 249] on div "ID 1881 Engineering, Manufacturing, and Transportation Referred Students Title …" at bounding box center [758, 684] width 1441 height 1325
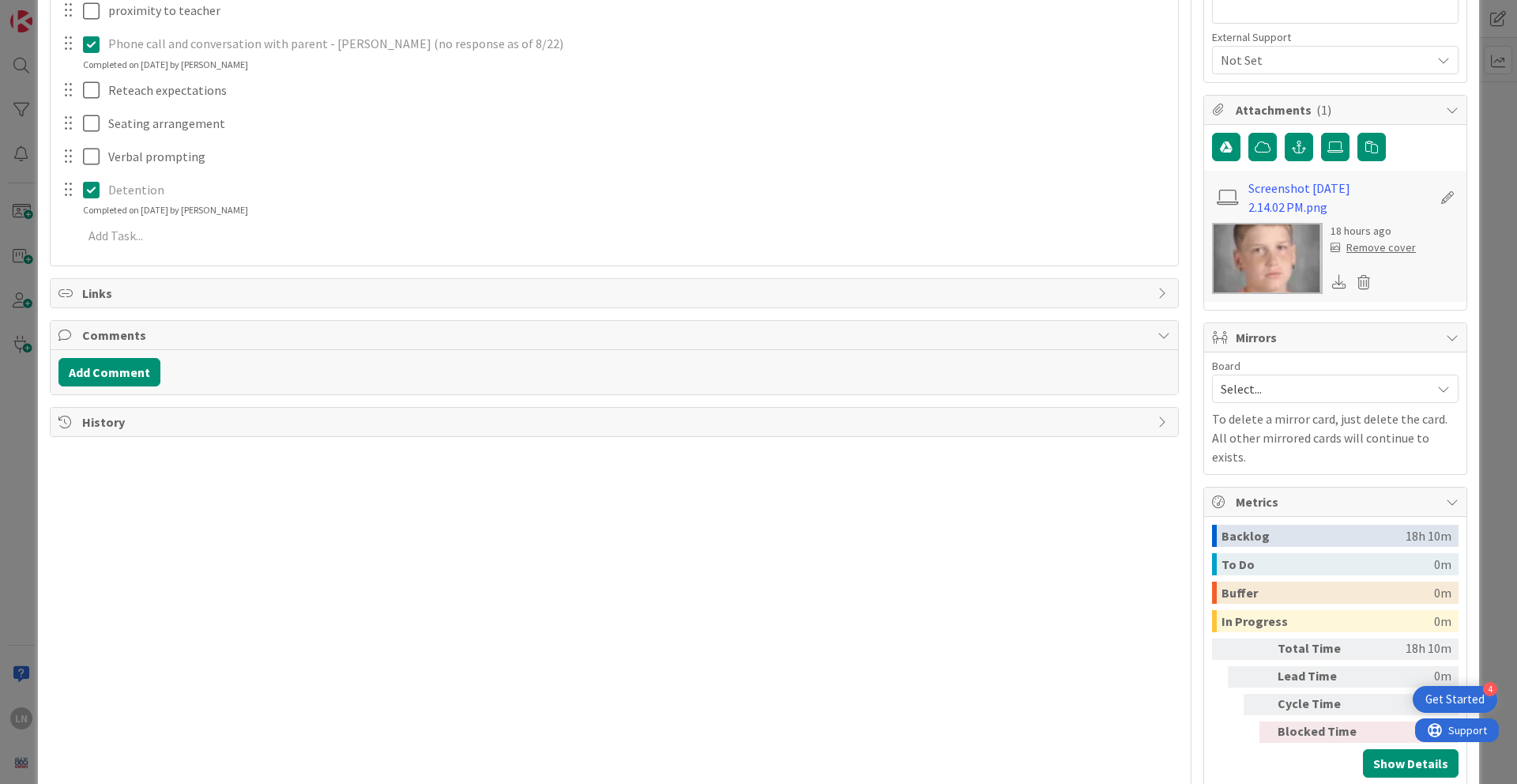
scroll to position [566, 0]
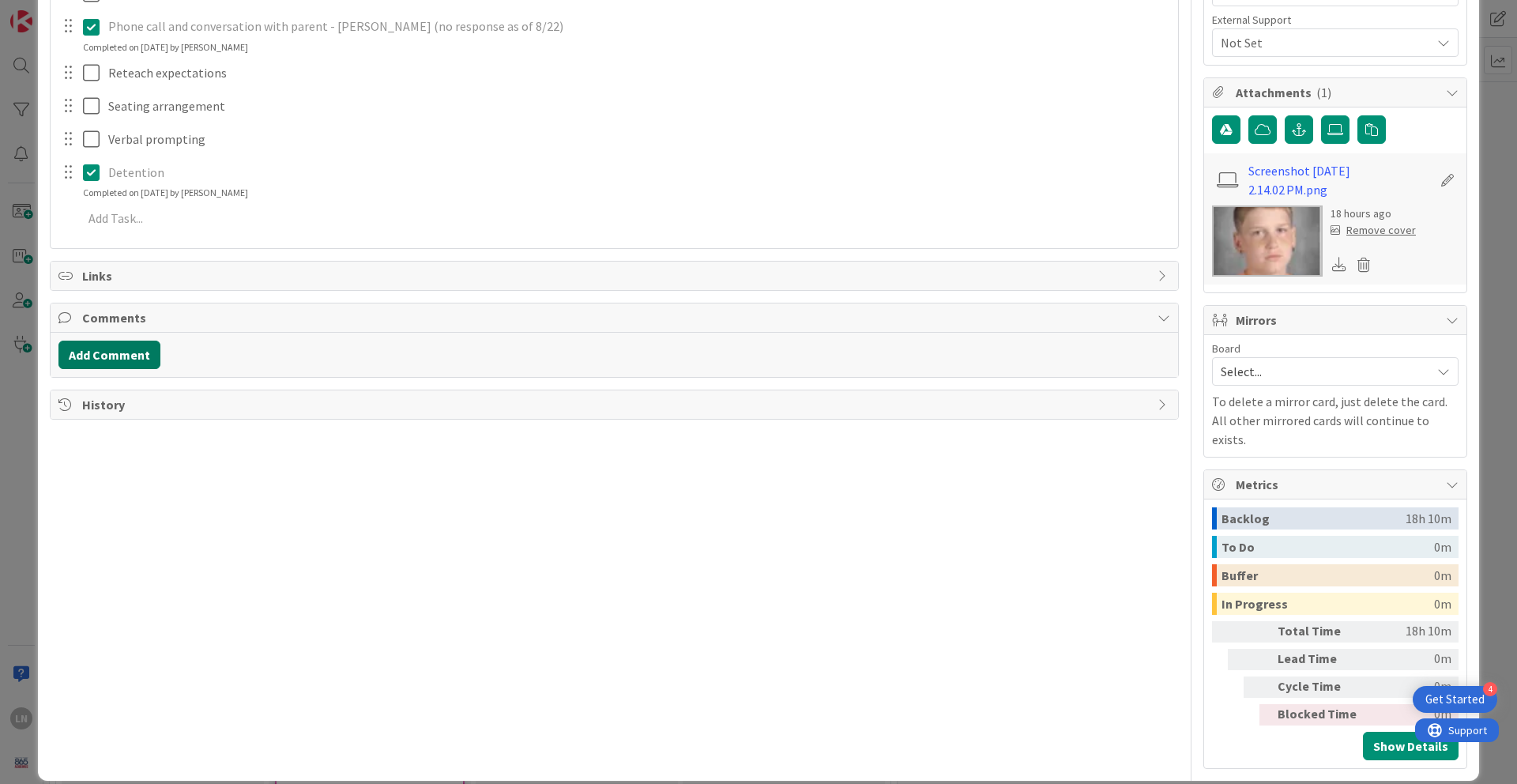
click at [130, 358] on button "Add Comment" at bounding box center [109, 355] width 102 height 29
click at [69, 475] on button "Add" at bounding box center [76, 472] width 34 height 19
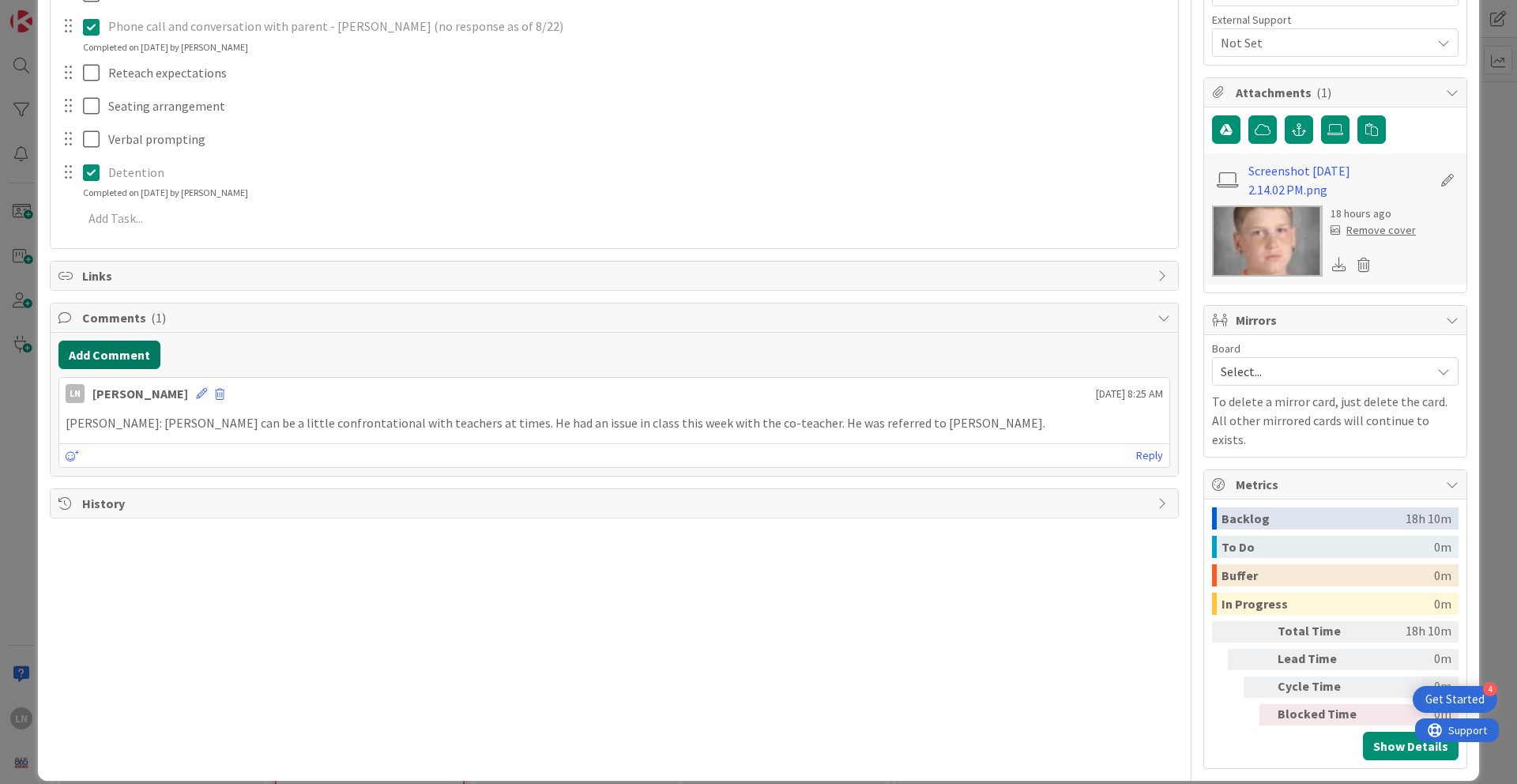
click at [122, 362] on button "Add Comment" at bounding box center [109, 355] width 102 height 29
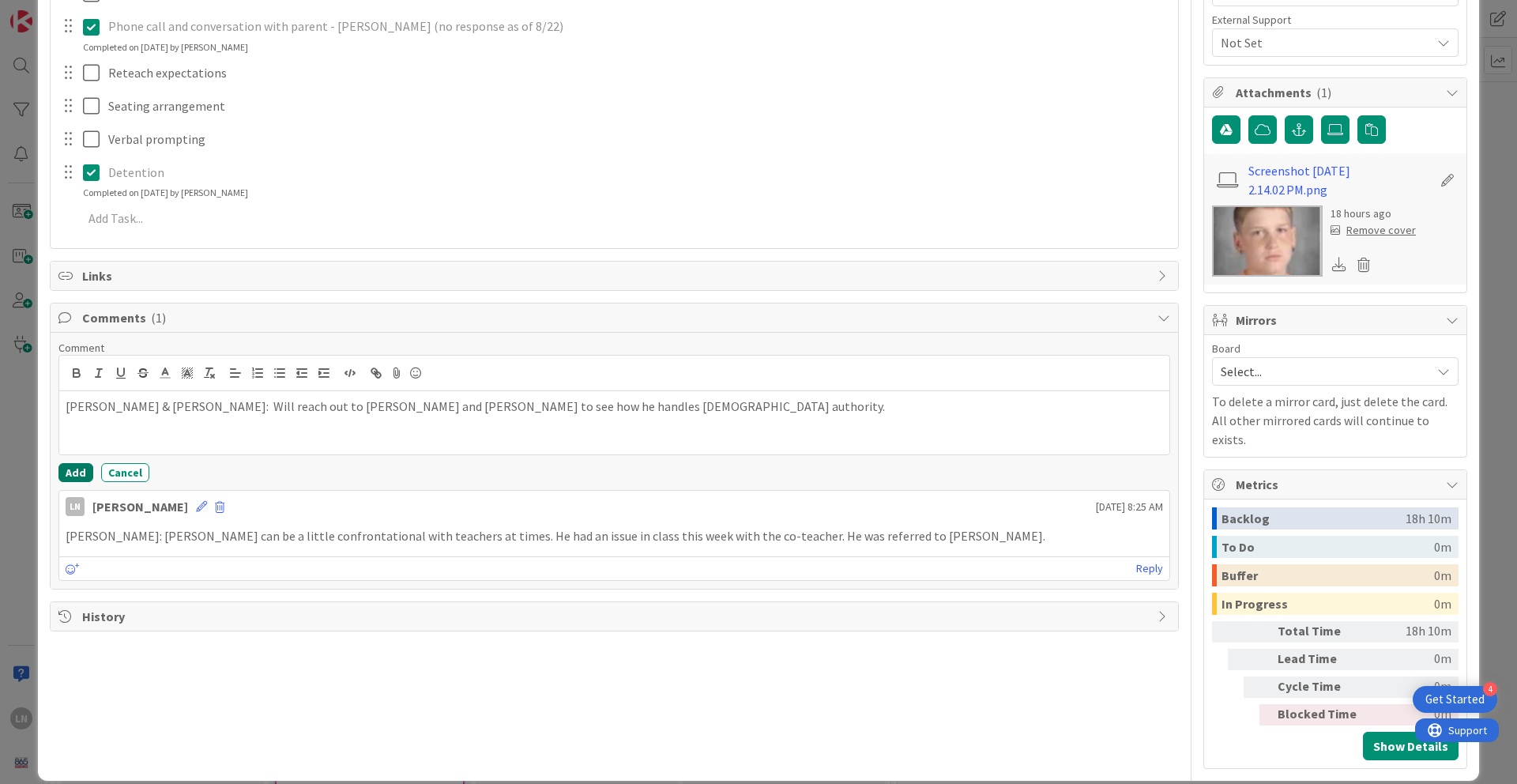
click at [74, 472] on button "Add" at bounding box center [76, 472] width 34 height 19
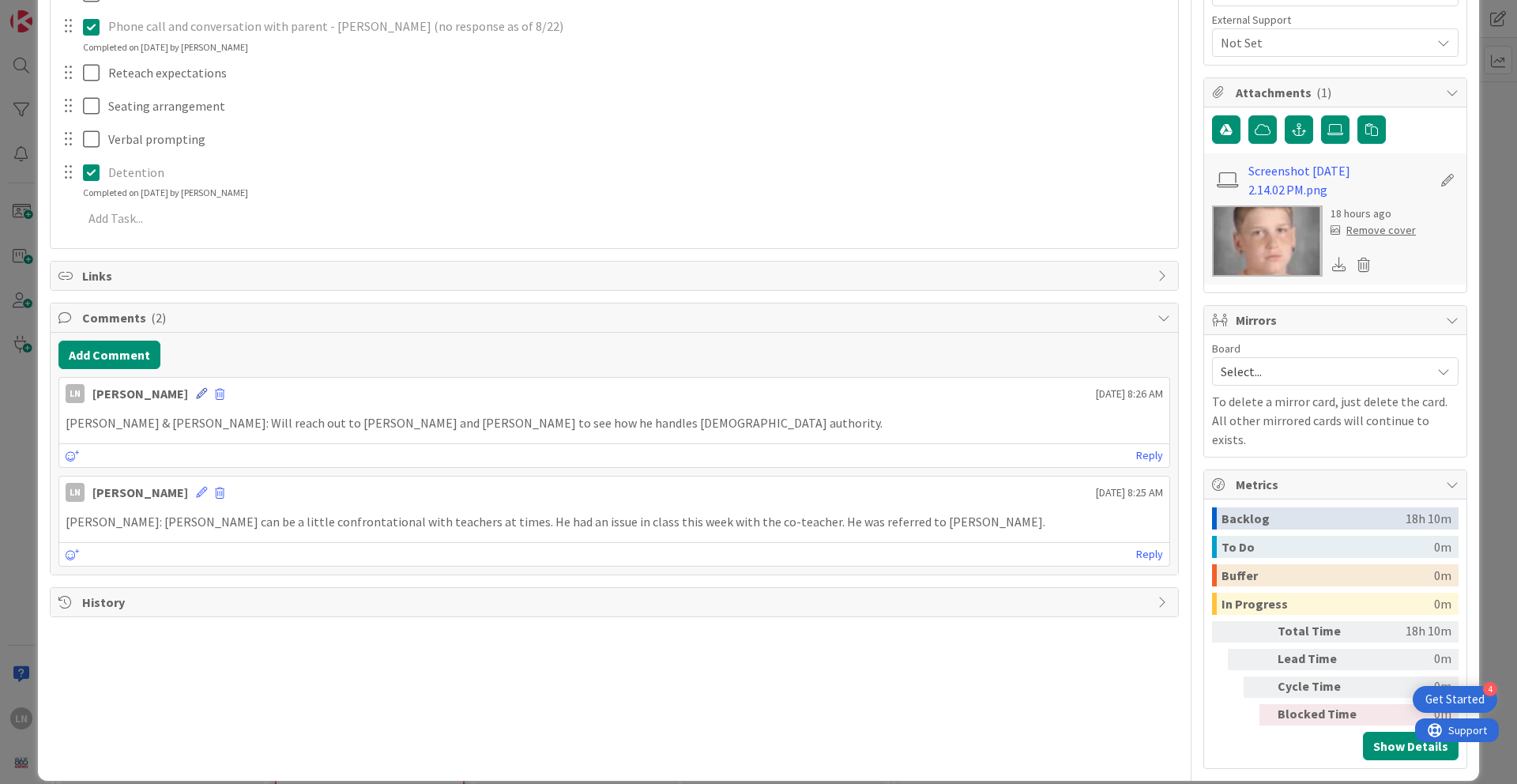
click at [196, 393] on icon at bounding box center [201, 393] width 11 height 11
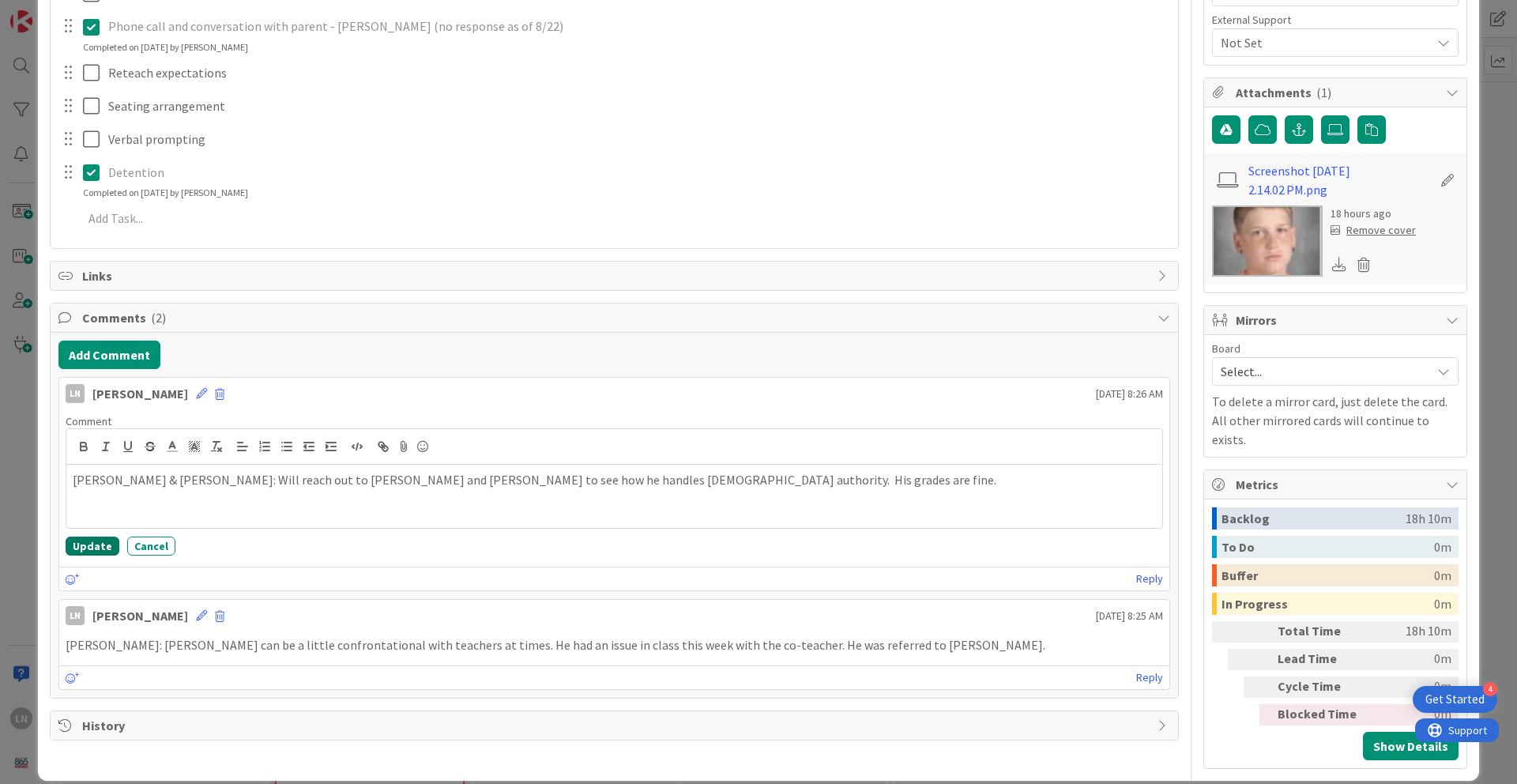
click at [88, 537] on button "Update" at bounding box center [93, 546] width 54 height 19
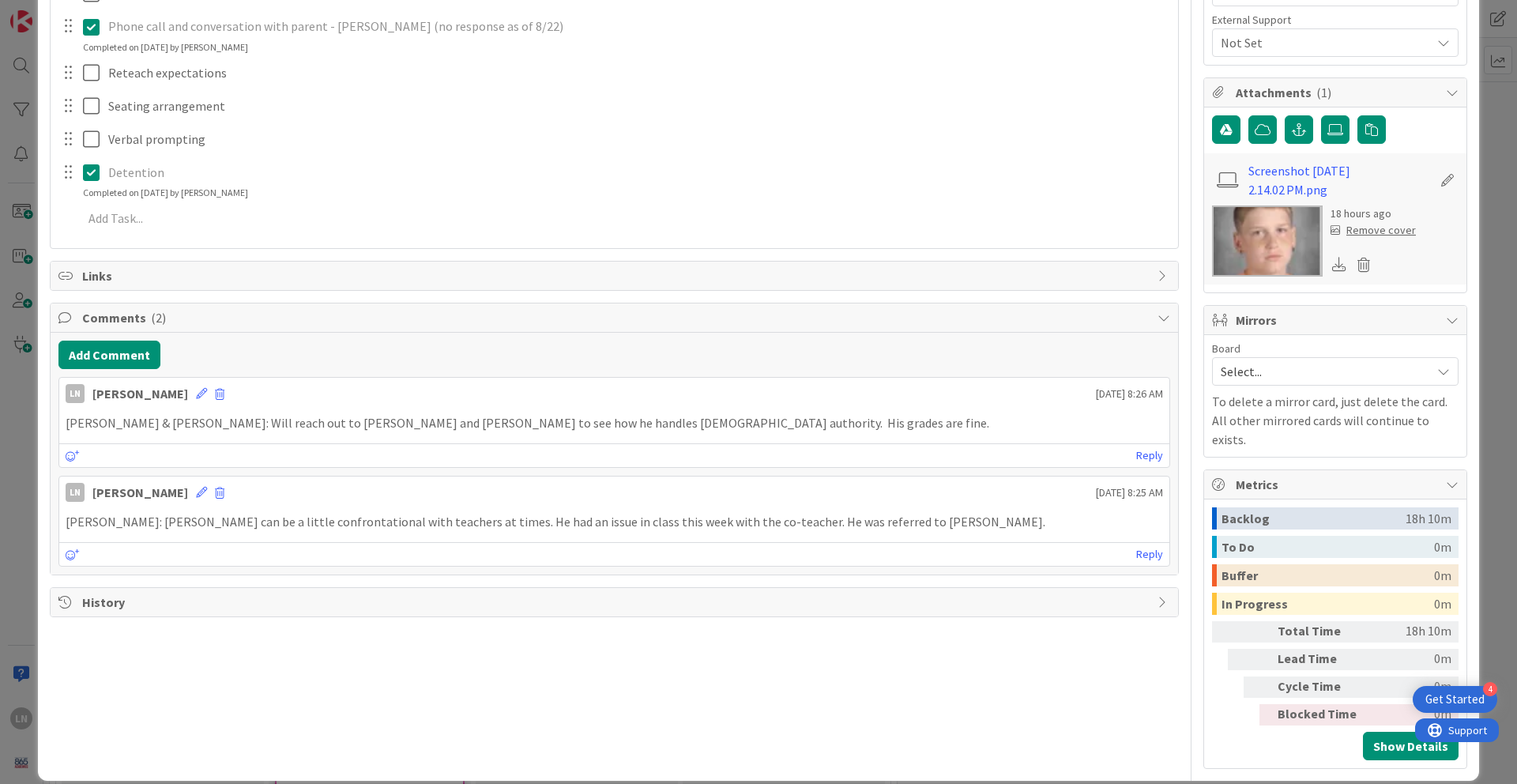
click at [1122, 305] on div "ID 1881 Engineering, Manufacturing, and Transportation Referred Students Title …" at bounding box center [758, 118] width 1441 height 1325
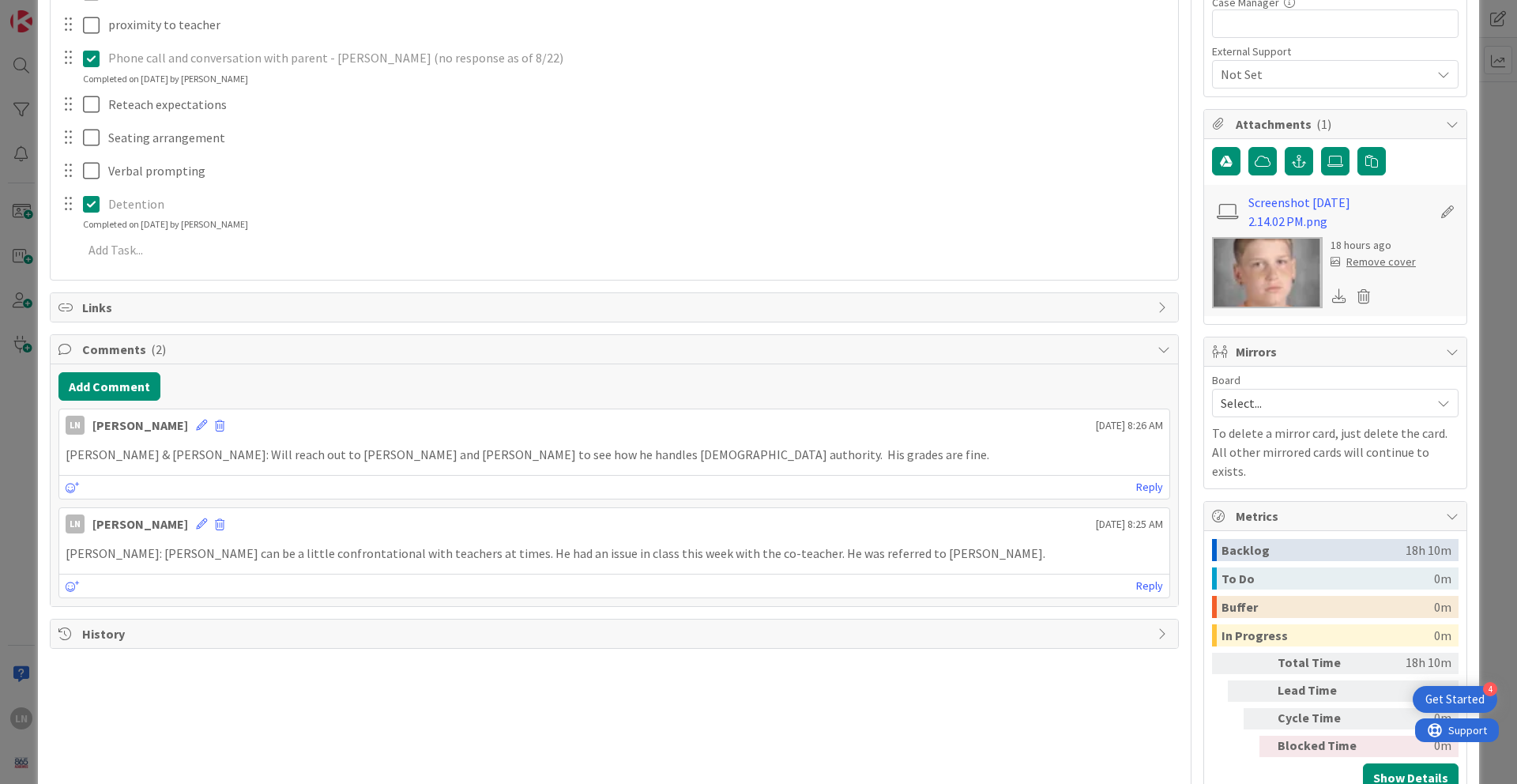
click at [1122, 275] on div "ID 1881 Engineering, Manufacturing, and Transportation Referred Students Title …" at bounding box center [758, 392] width 1517 height 784
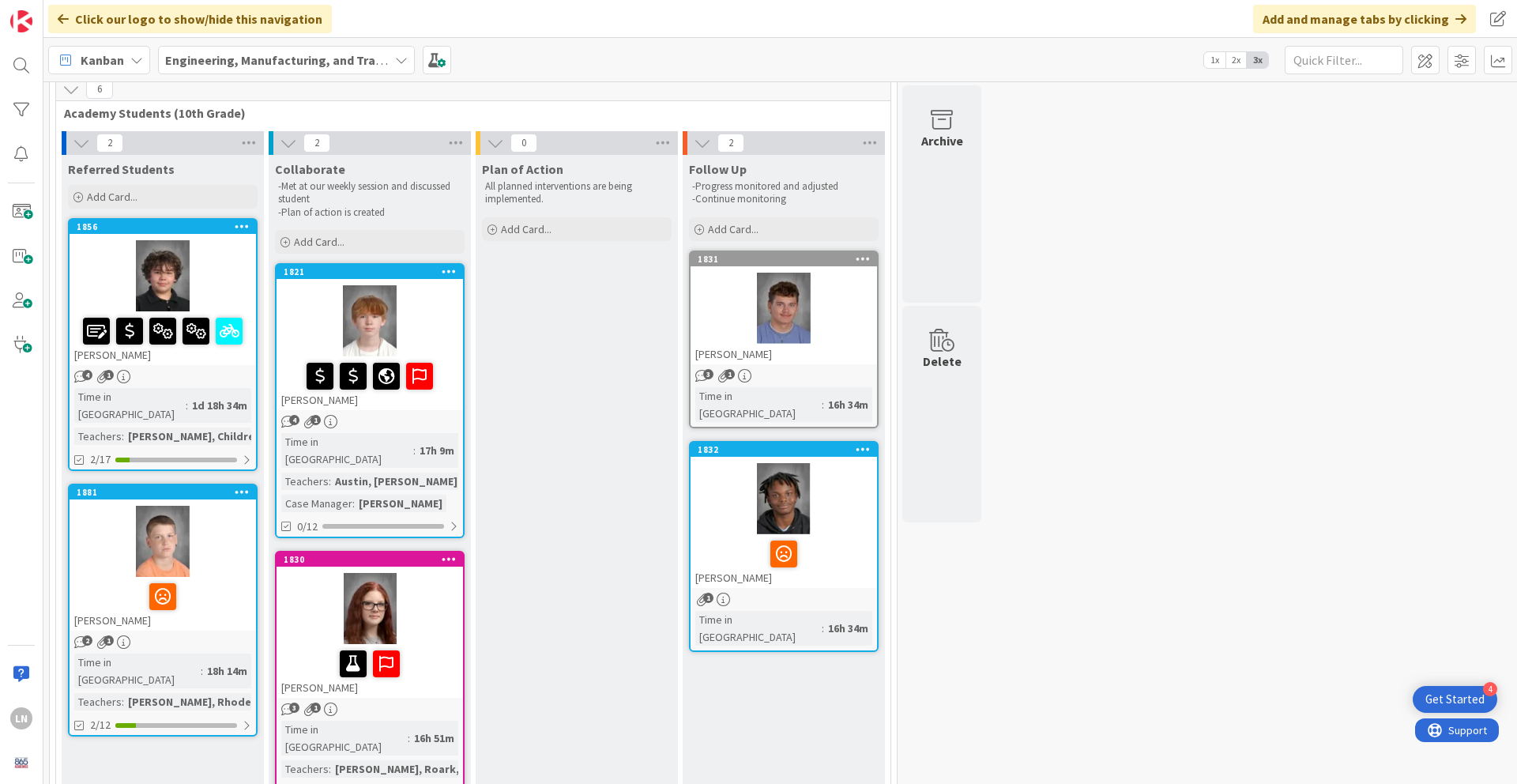
click at [431, 537] on div at bounding box center [370, 608] width 187 height 72
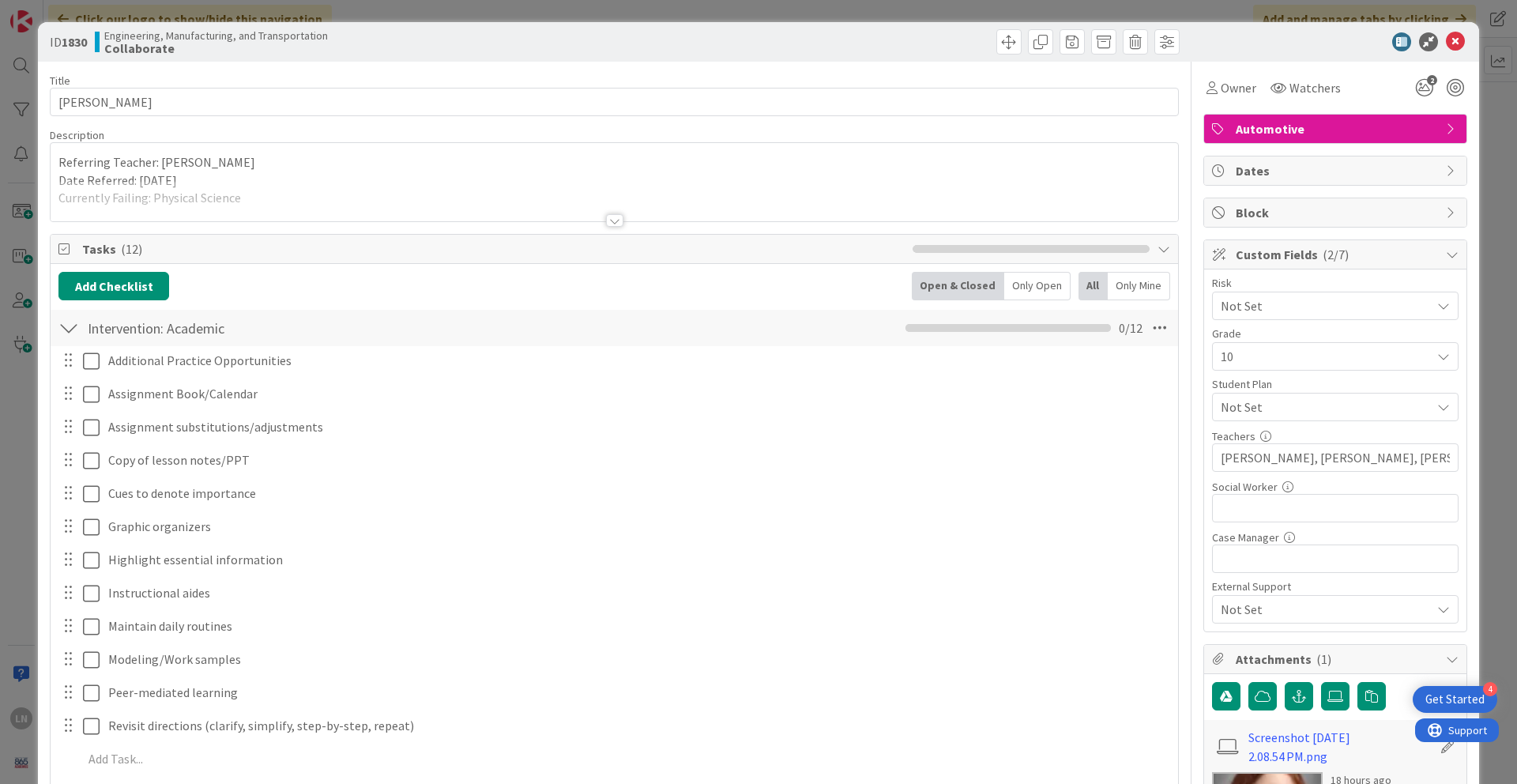
click at [1122, 282] on div "ID 1830 Engineering, Manufacturing, and Transportation Collaborate Title 18 / 1…" at bounding box center [758, 684] width 1441 height 1325
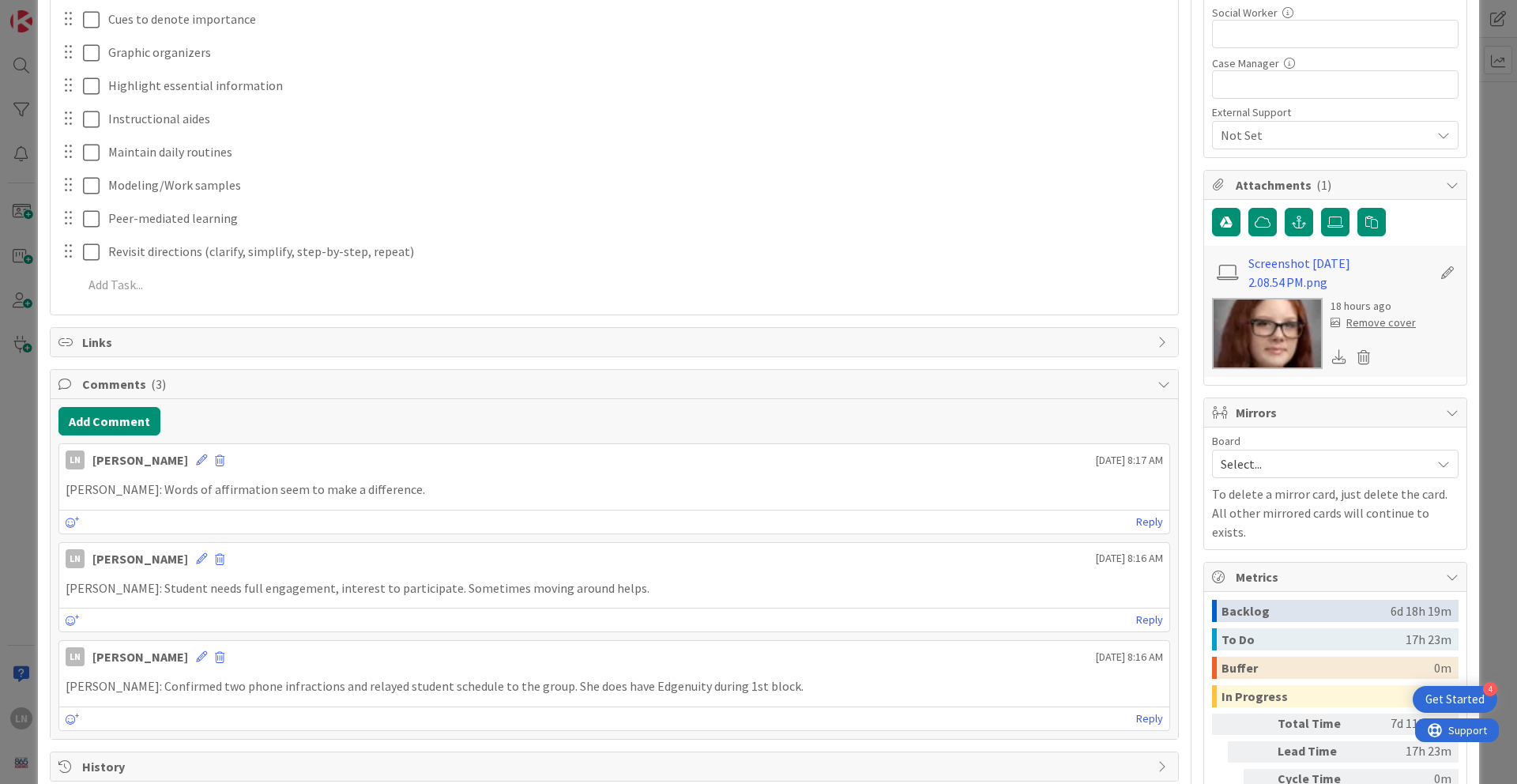
scroll to position [506, 0]
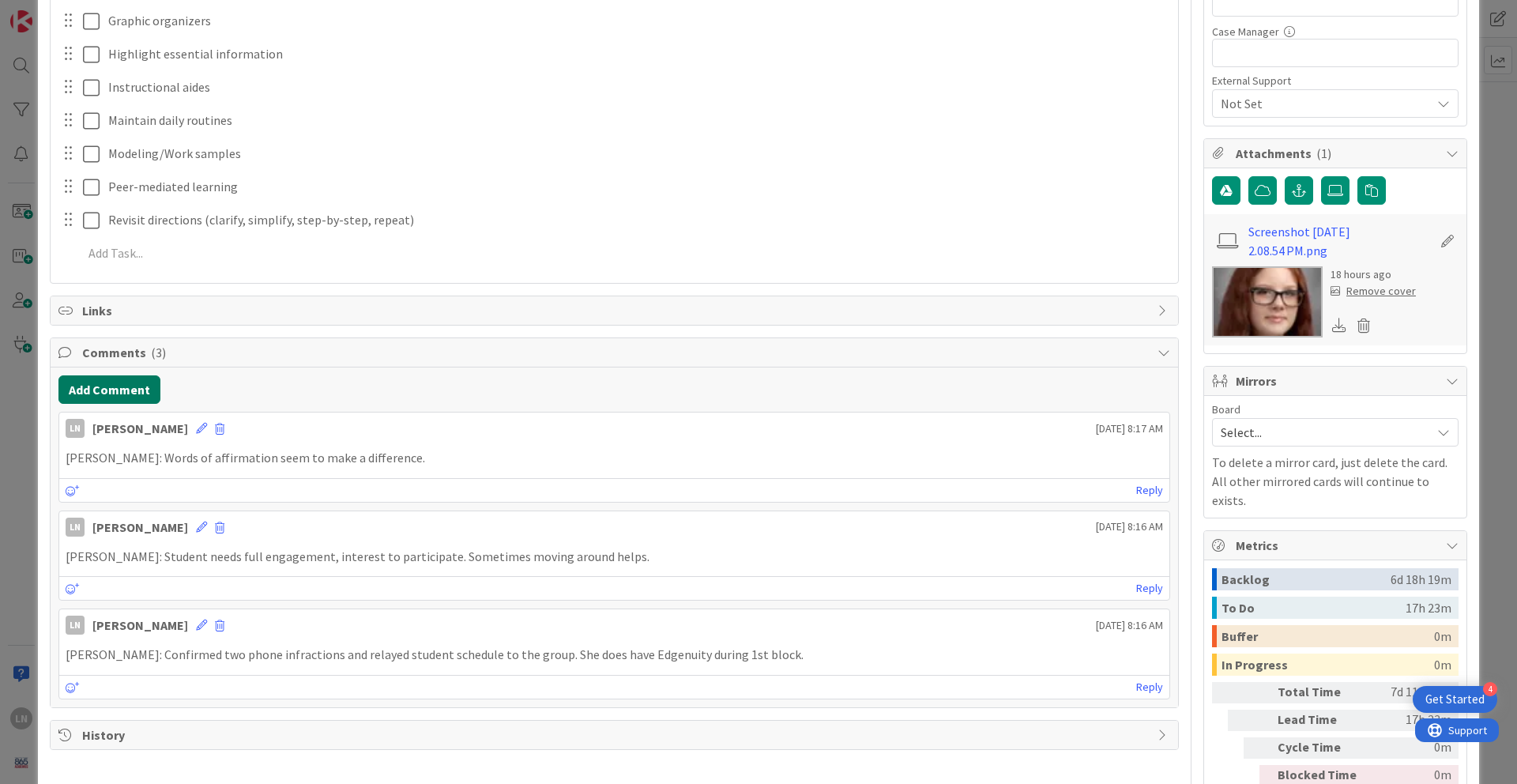
click at [114, 396] on button "Add Comment" at bounding box center [109, 389] width 102 height 29
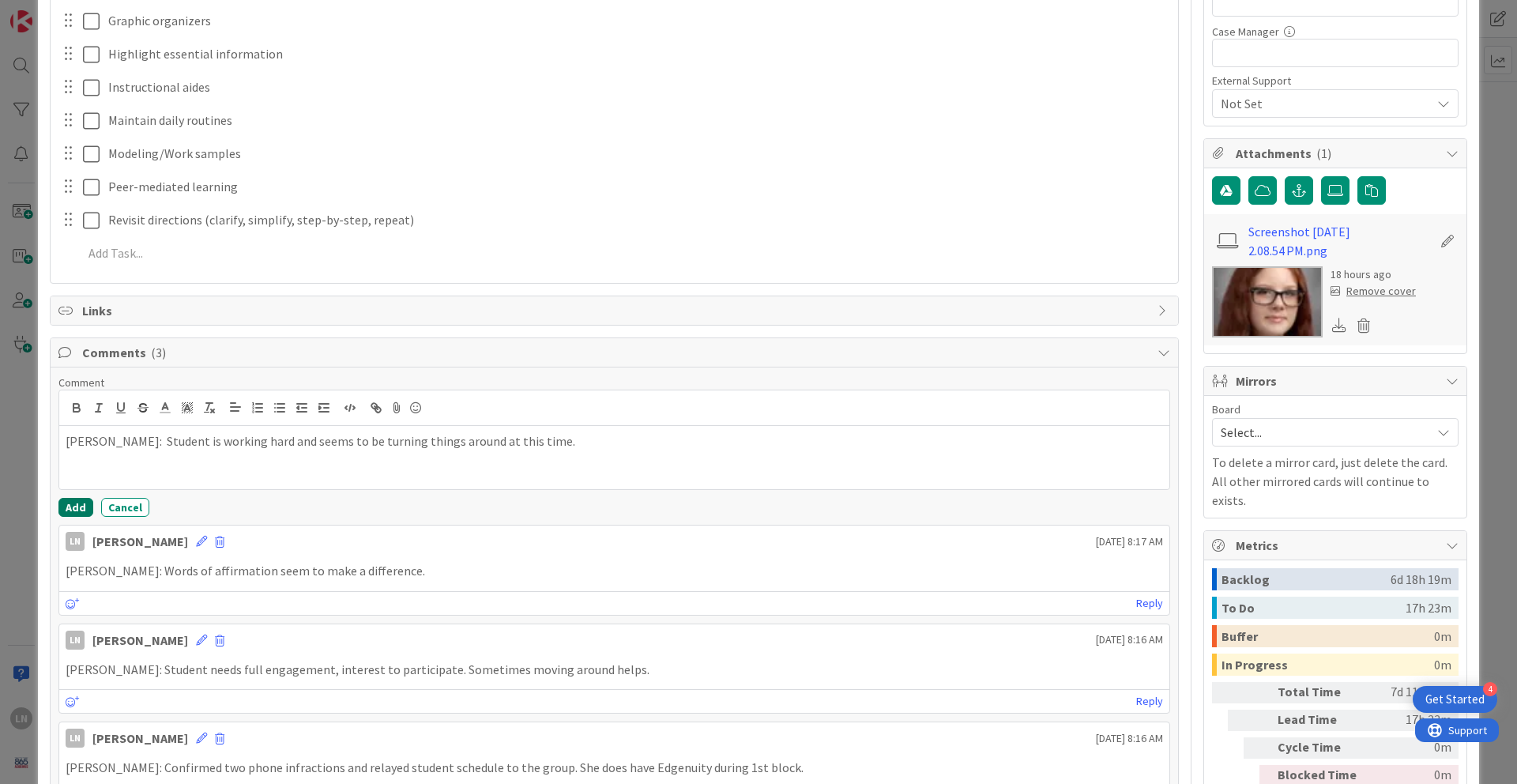
click at [69, 507] on button "Add" at bounding box center [76, 507] width 34 height 19
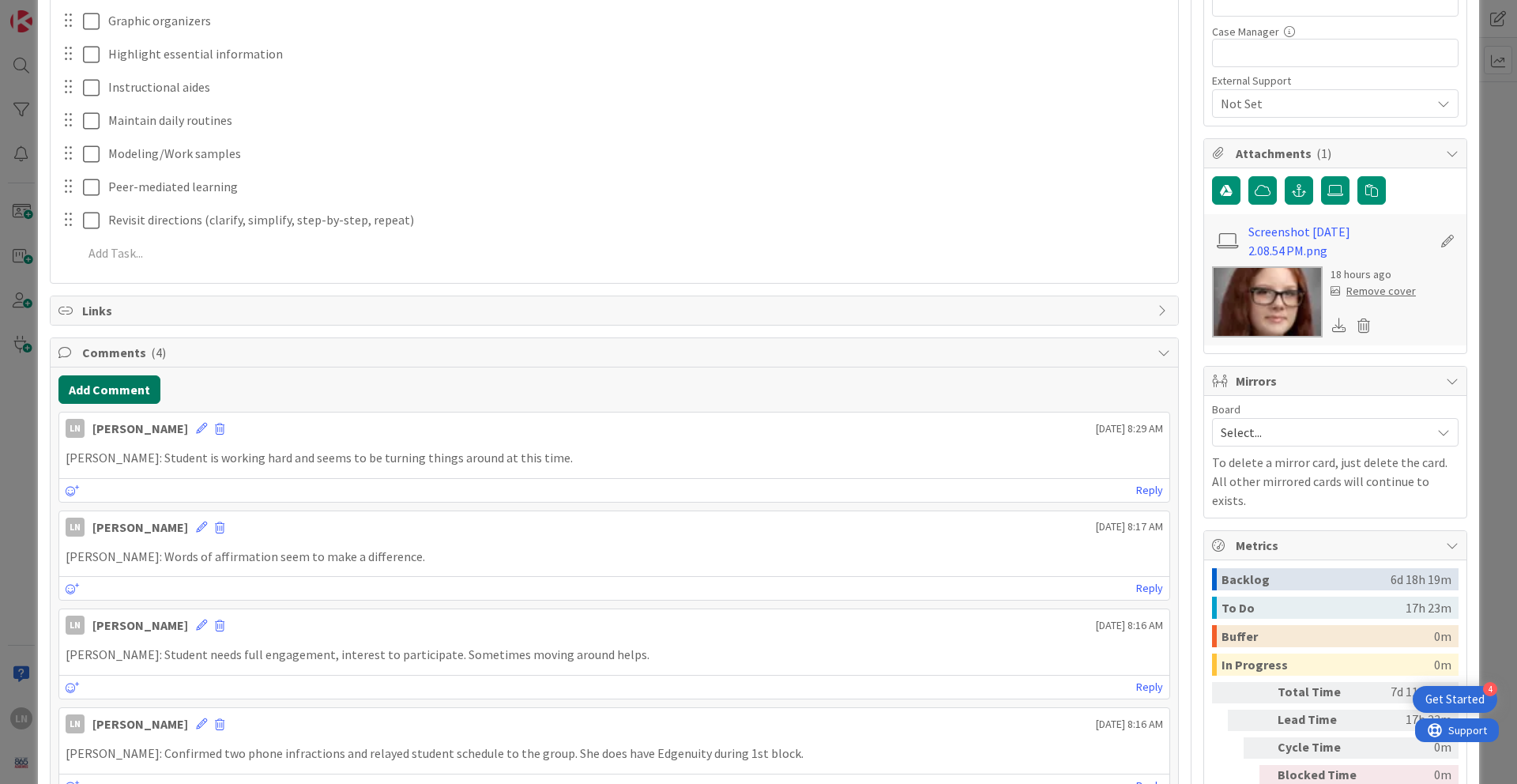
click at [130, 392] on button "Add Comment" at bounding box center [109, 389] width 102 height 29
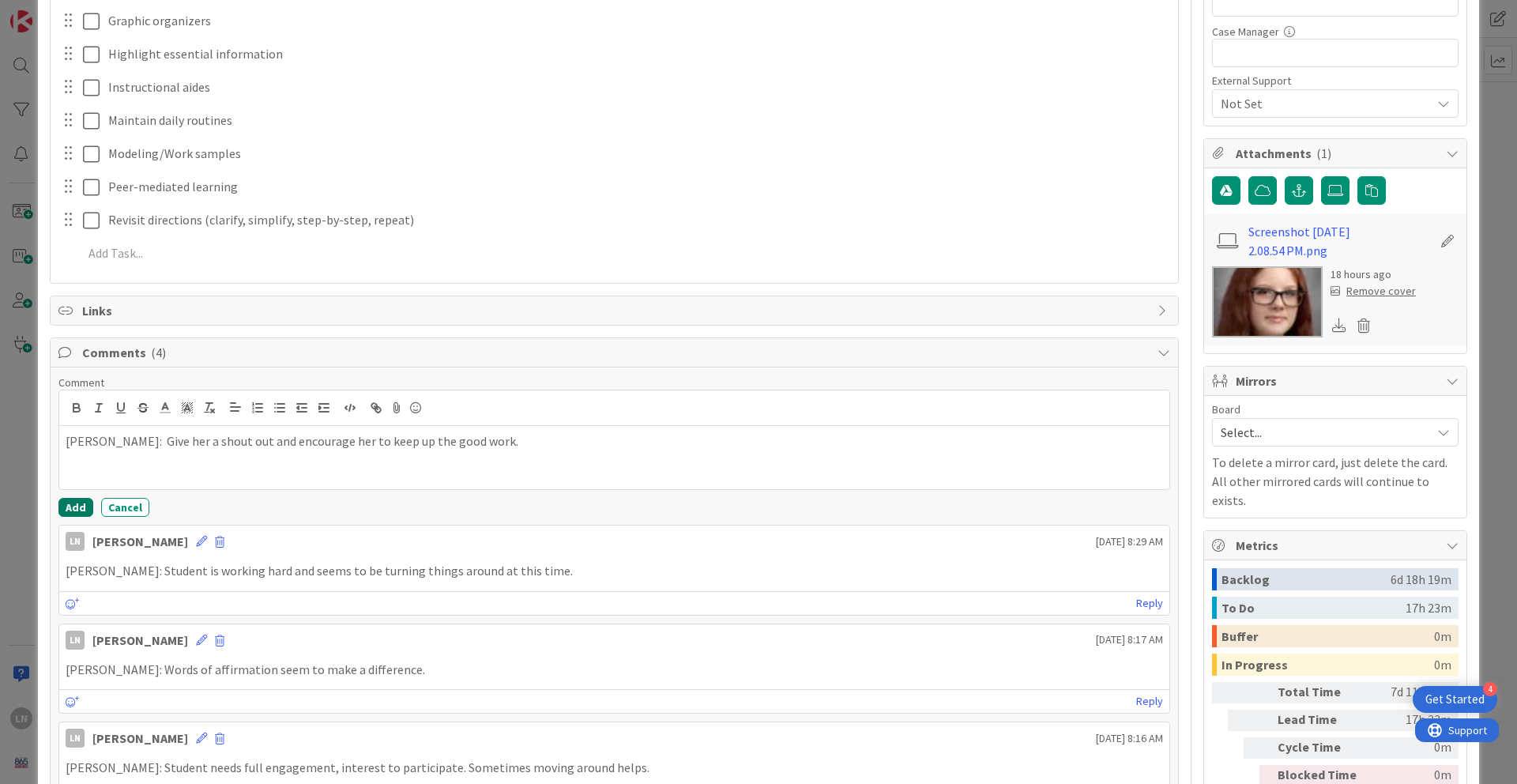
click at [75, 507] on button "Add" at bounding box center [76, 507] width 34 height 19
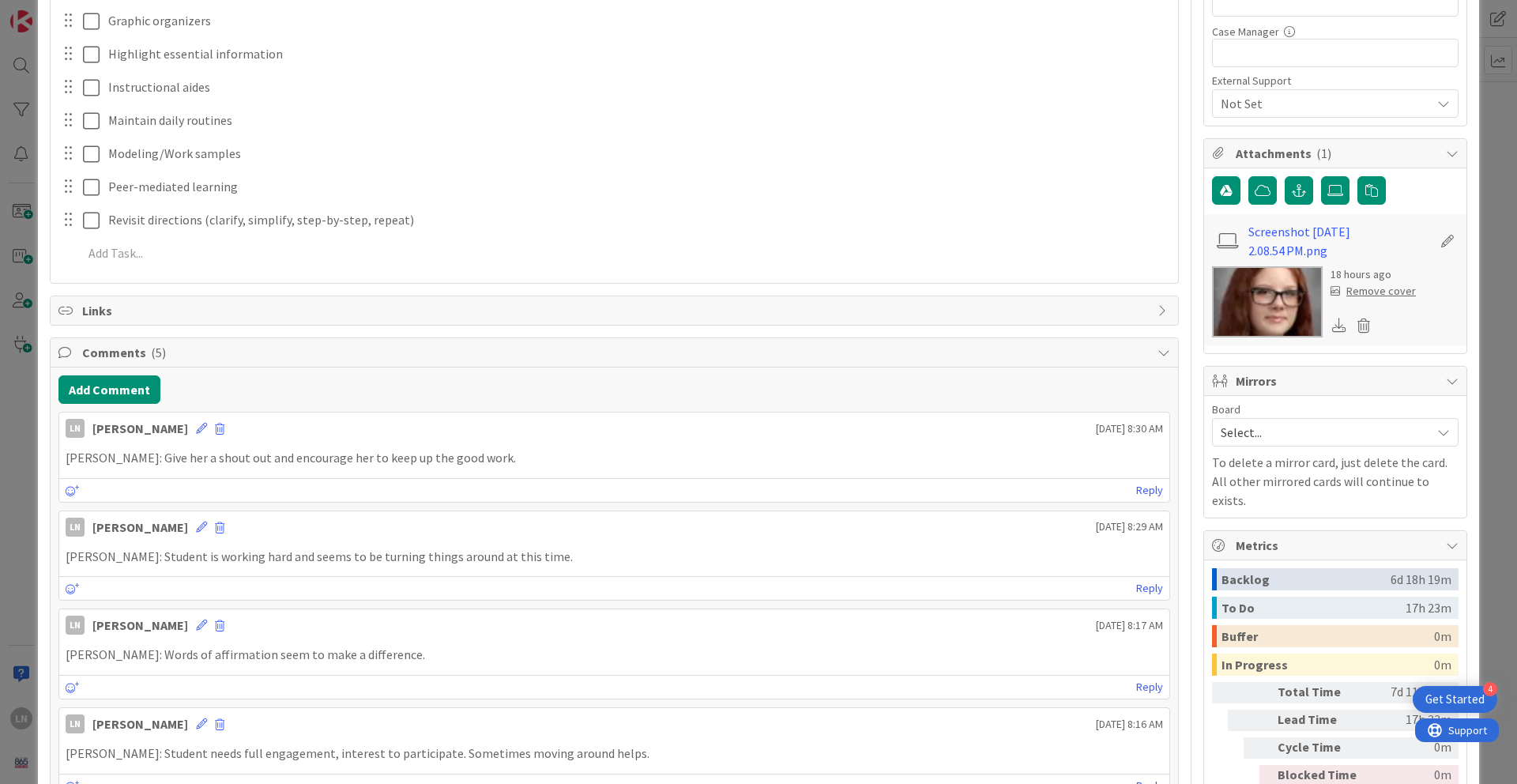
click at [1122, 124] on div "ID 1830 Engineering, Manufacturing, and Transportation Collaborate Title 18 / 1…" at bounding box center [758, 392] width 1517 height 784
